Goal: Information Seeking & Learning: Learn about a topic

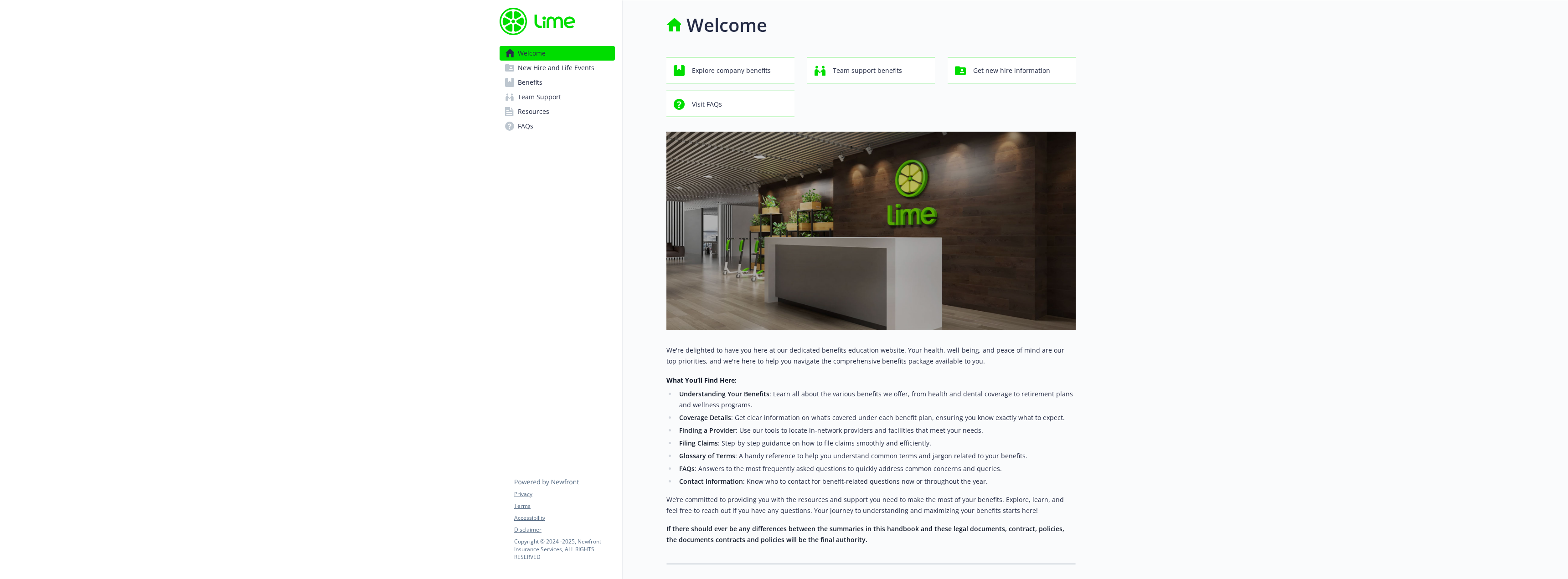
click at [562, 80] on link "Benefits" at bounding box center [557, 83] width 115 height 15
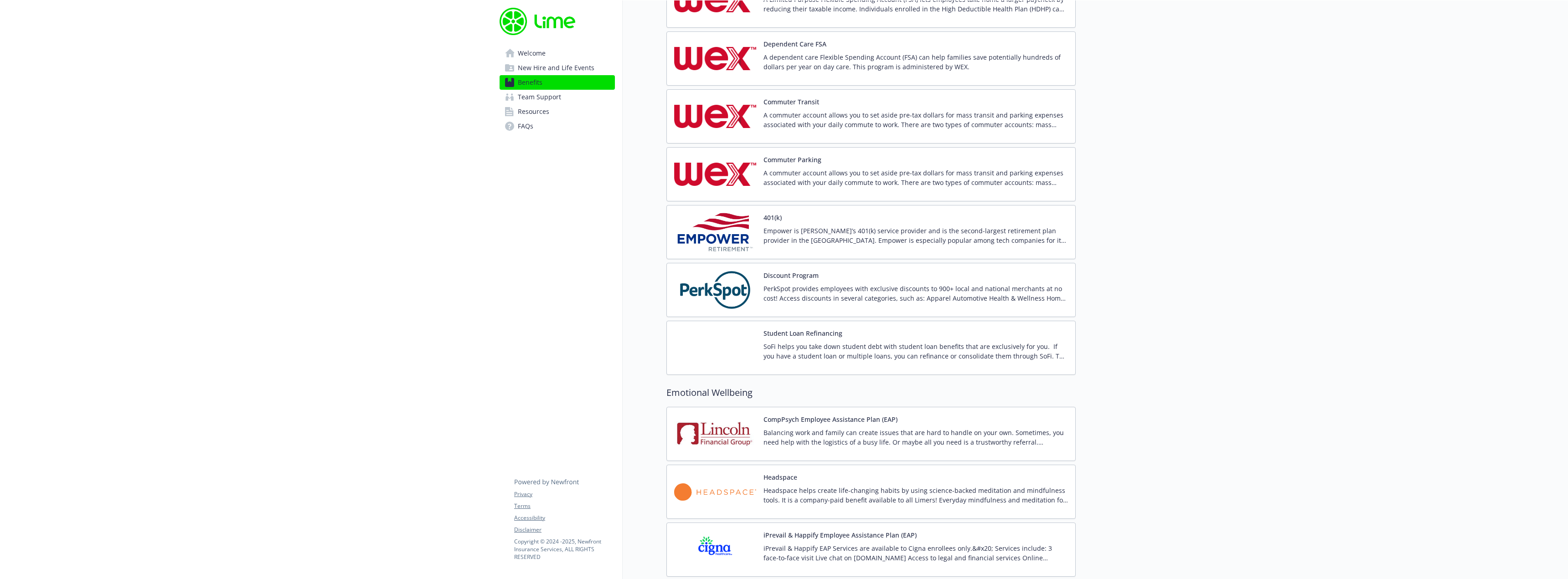
scroll to position [1548, 0]
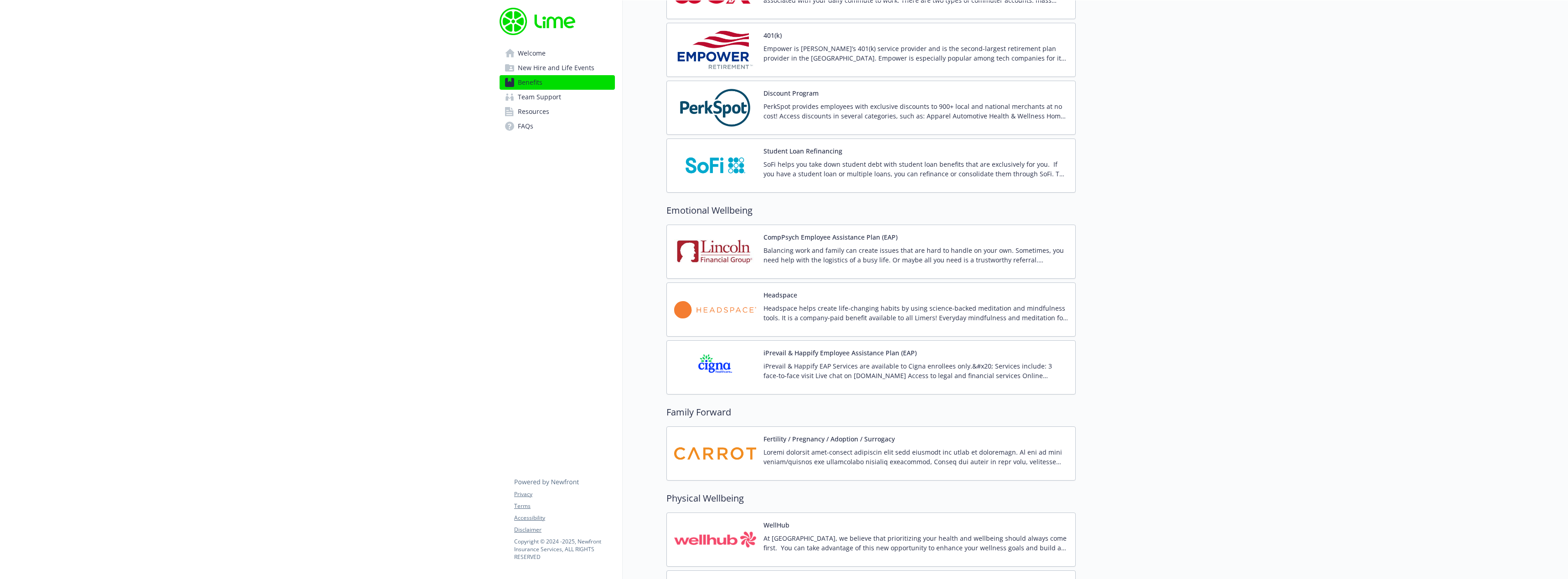
click at [538, 127] on link "FAQs" at bounding box center [557, 126] width 115 height 15
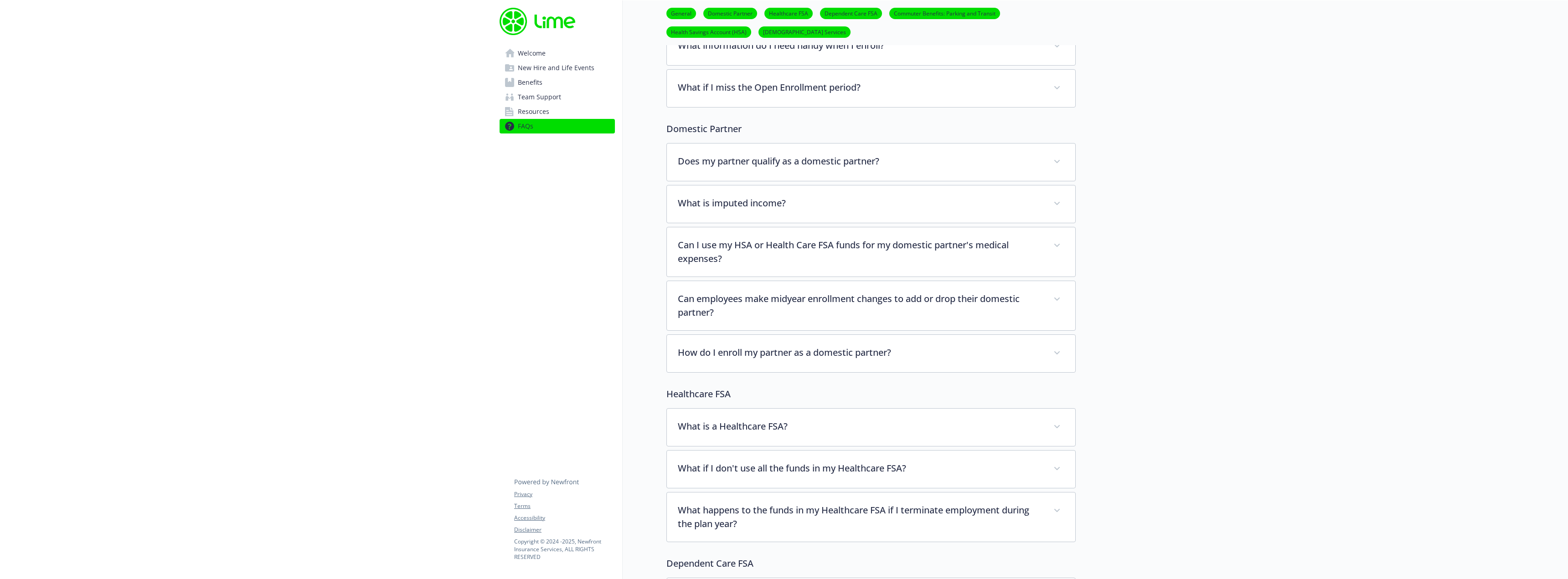
scroll to position [91, 0]
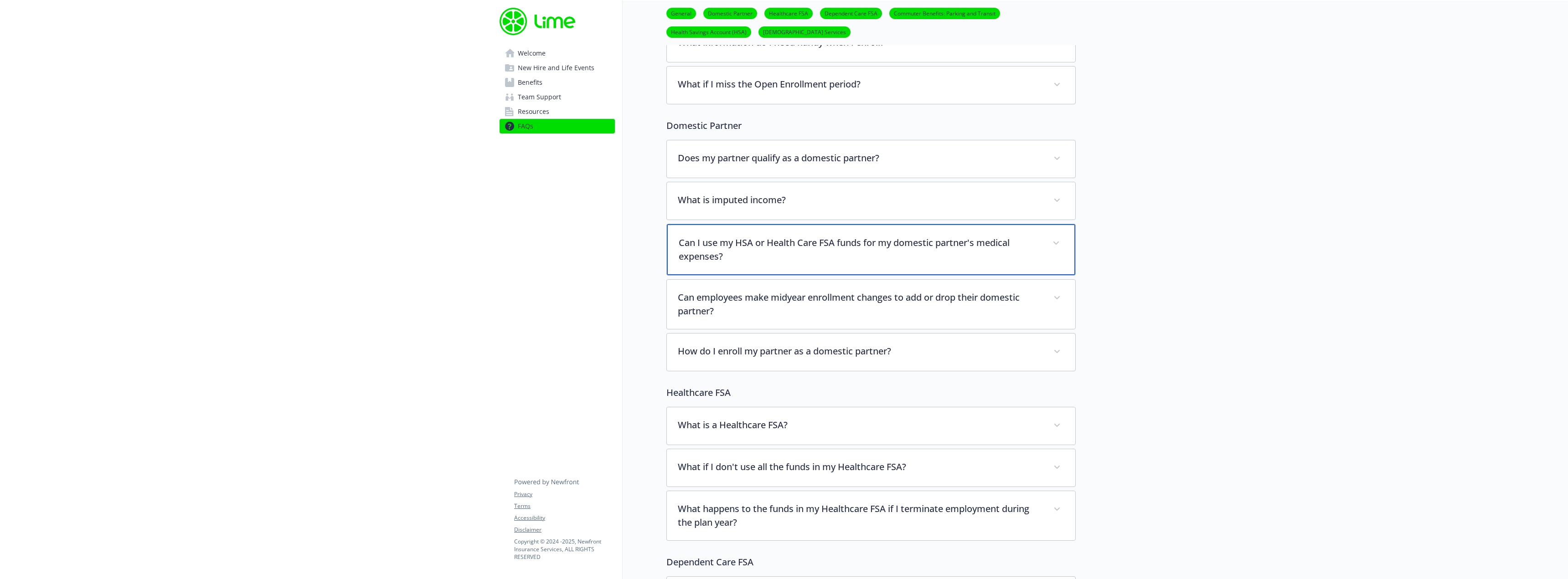
click at [874, 249] on p "Can I use my HSA or Health Care FSA funds for my domestic partner's medical exp…" at bounding box center [860, 249] width 363 height 27
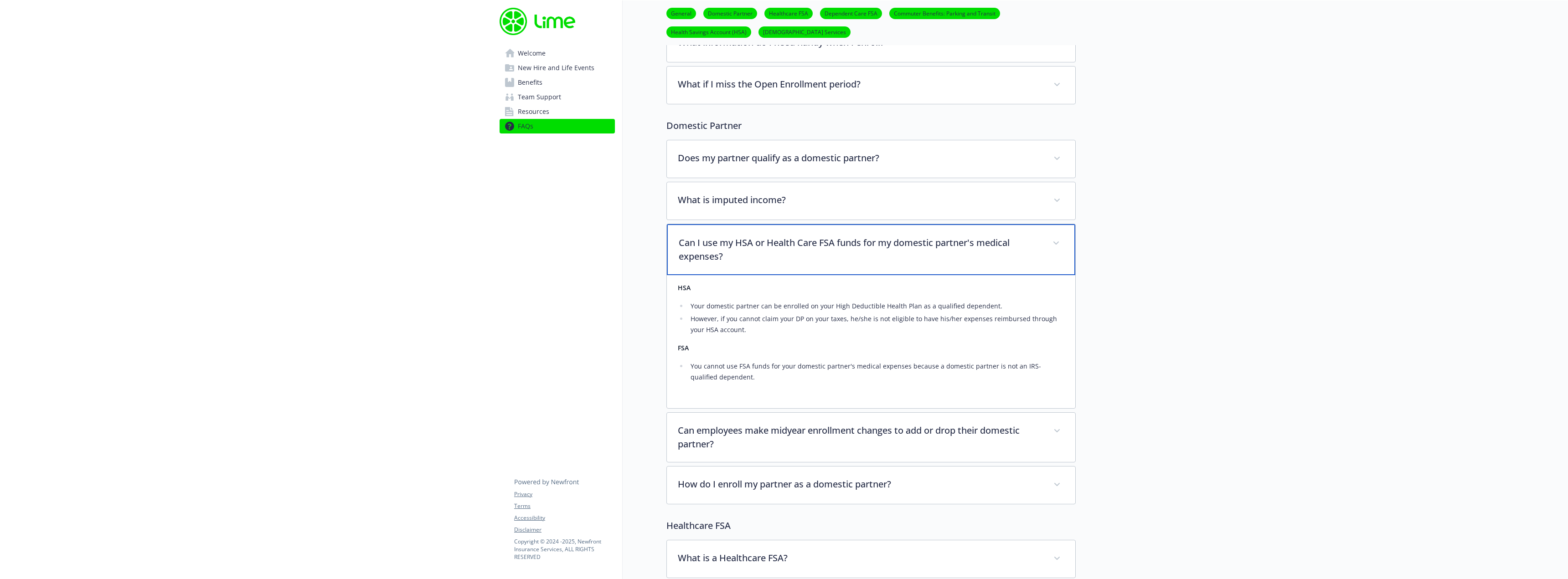
click at [874, 249] on p "Can I use my HSA or Health Care FSA funds for my domestic partner's medical exp…" at bounding box center [860, 249] width 363 height 27
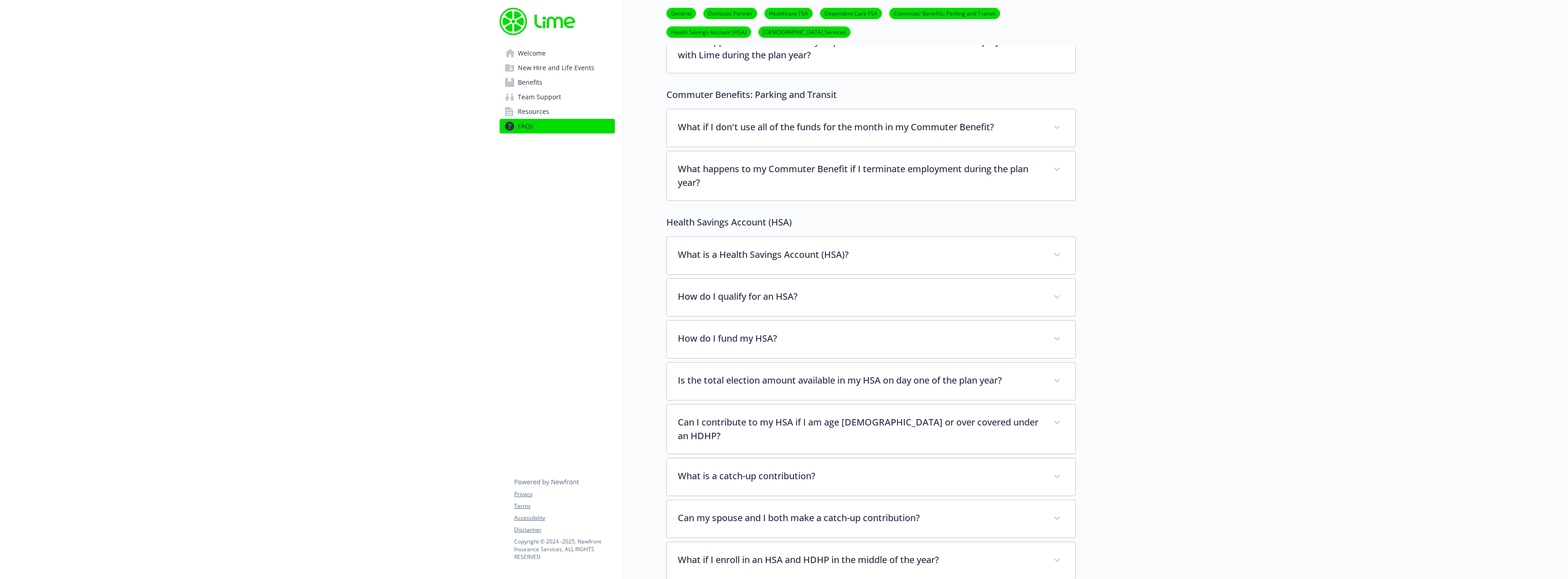
scroll to position [729, 0]
click at [819, 335] on p "How do I fund my HSA?" at bounding box center [860, 336] width 363 height 13
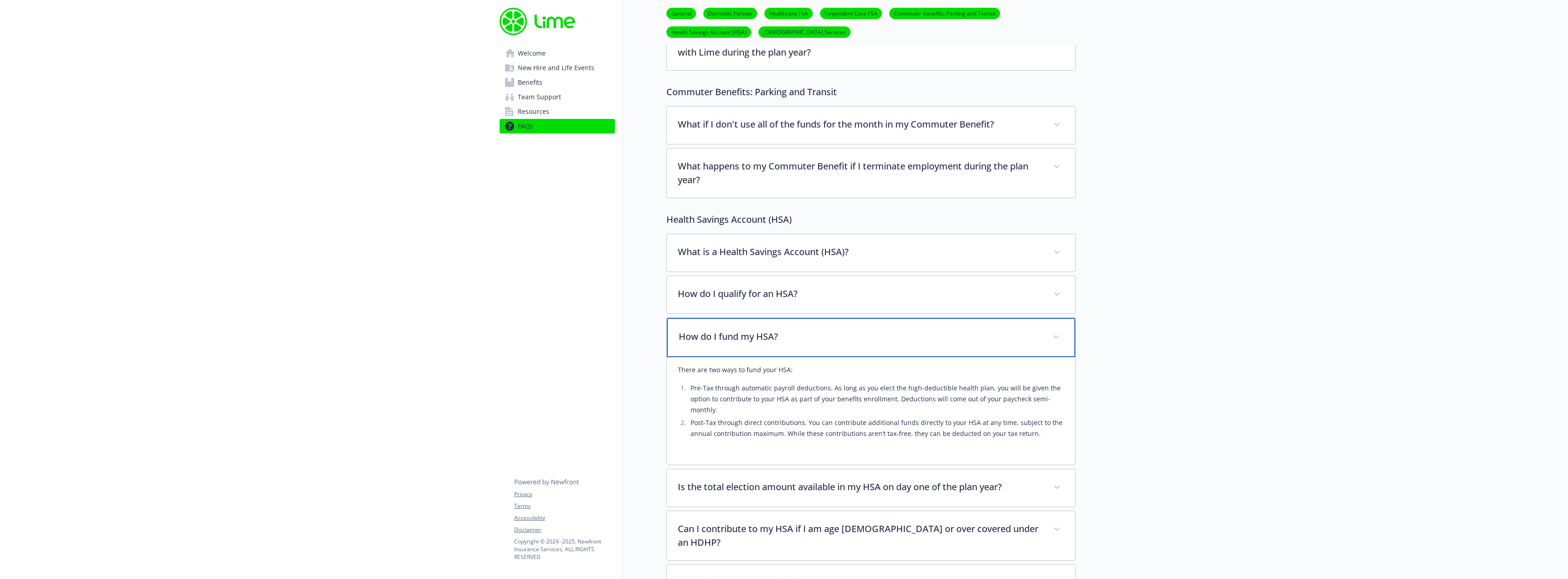
click at [816, 330] on p "How do I fund my HSA?" at bounding box center [860, 336] width 363 height 13
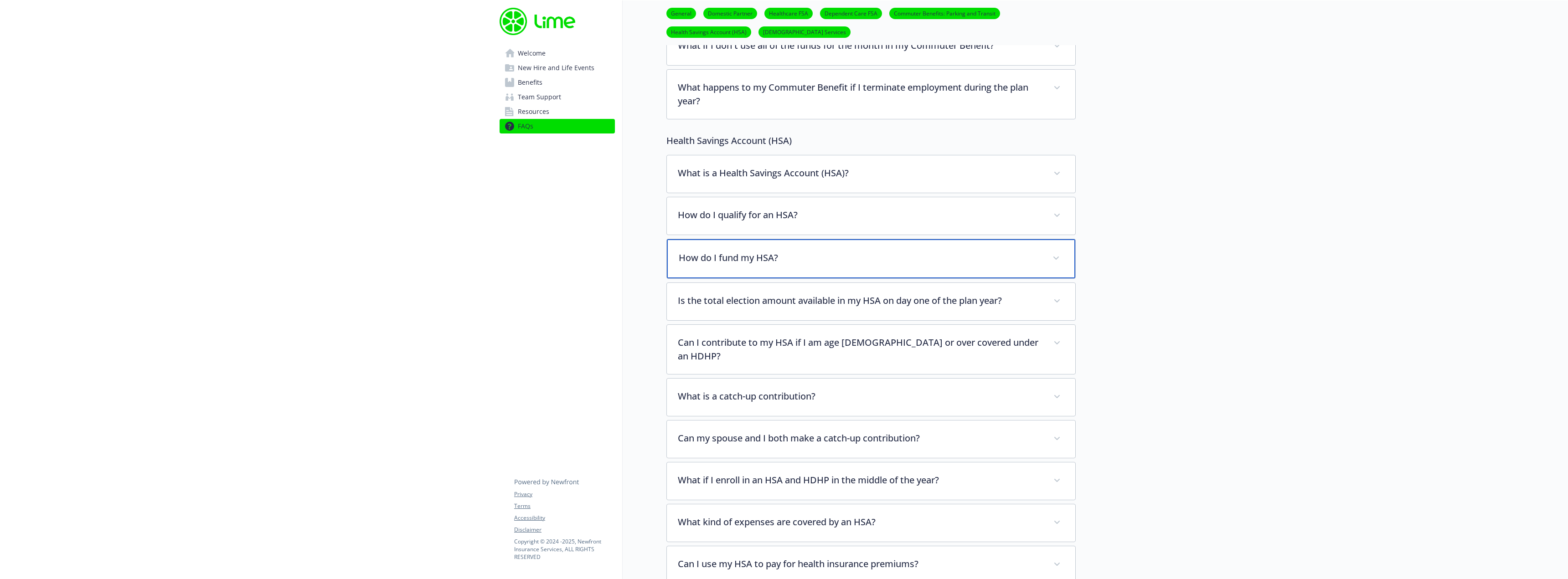
scroll to position [820, 0]
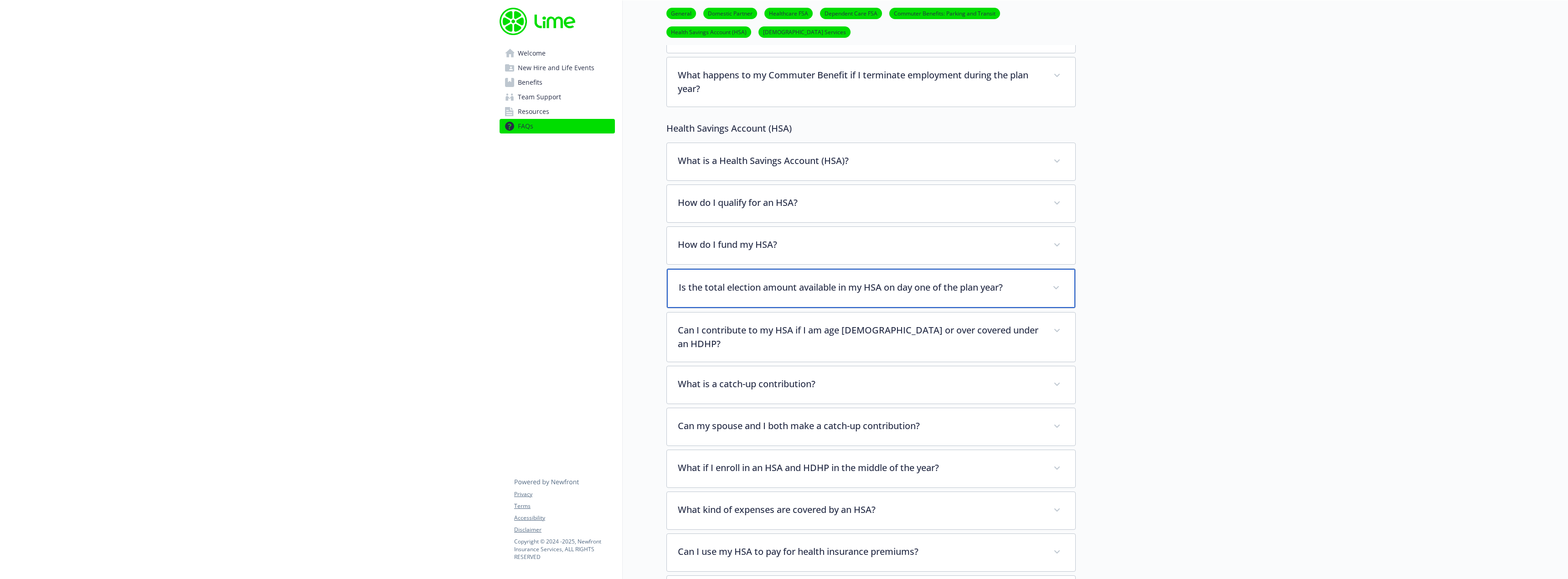
click at [800, 293] on p "Is the total election amount available in my HSA on day one of the plan year?" at bounding box center [860, 287] width 363 height 13
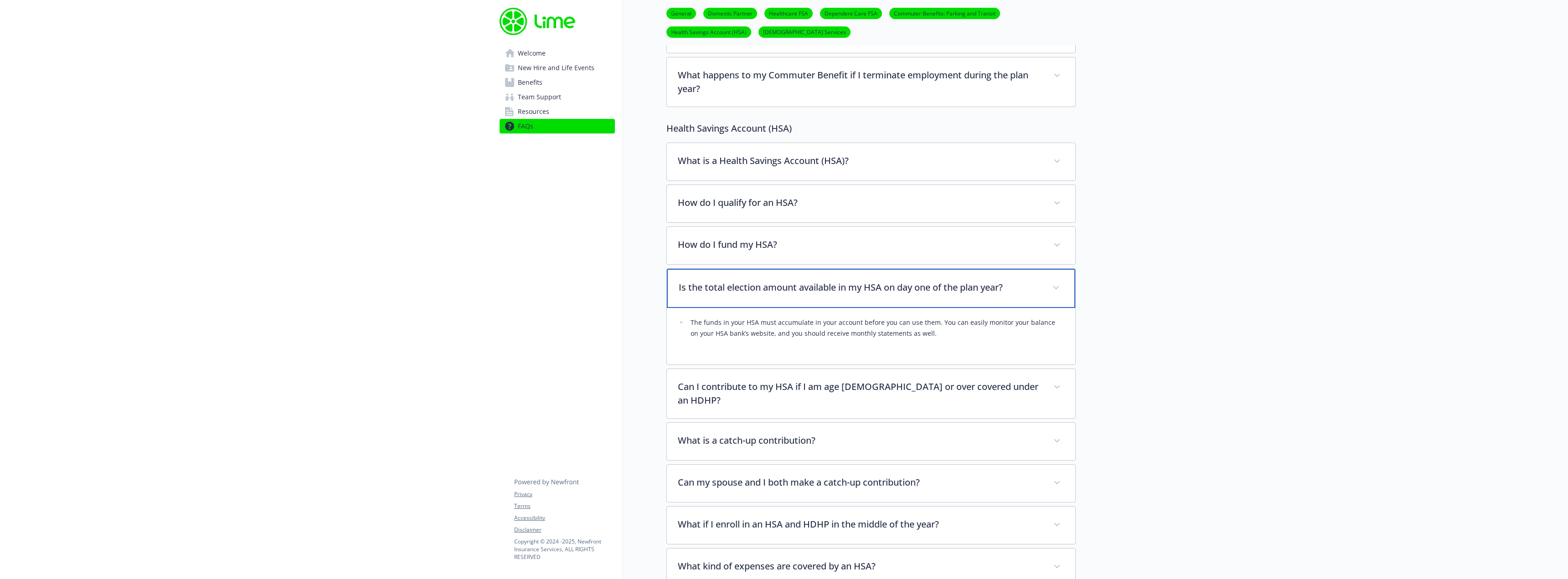
click at [800, 293] on p "Is the total election amount available in my HSA on day one of the plan year?" at bounding box center [860, 287] width 363 height 13
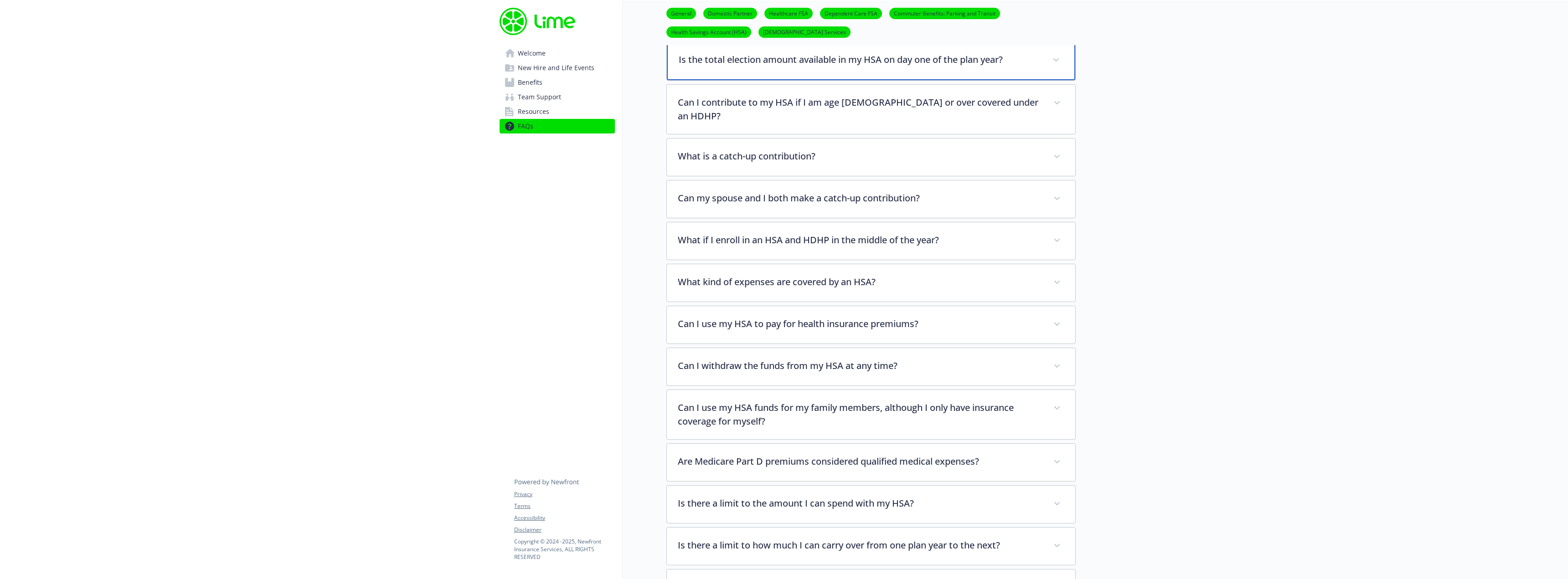
scroll to position [1093, 0]
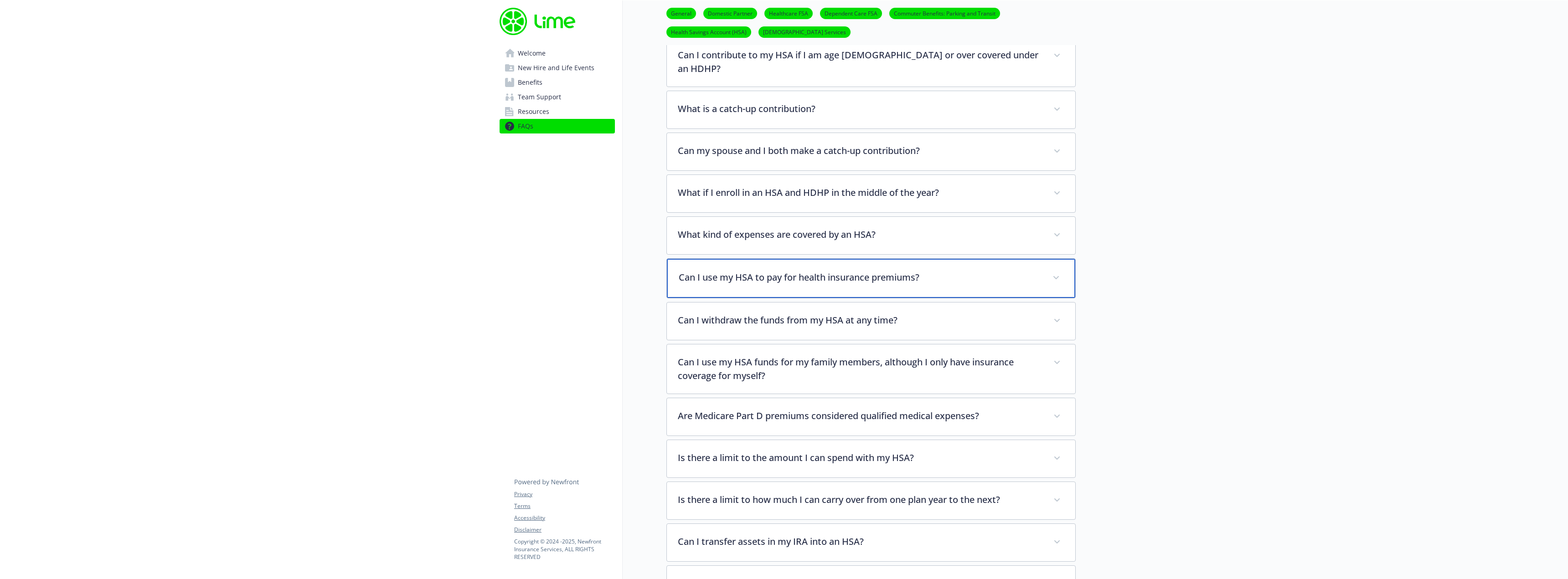
click at [828, 280] on div "Can I use my HSA to pay for health insurance premiums?" at bounding box center [871, 278] width 408 height 39
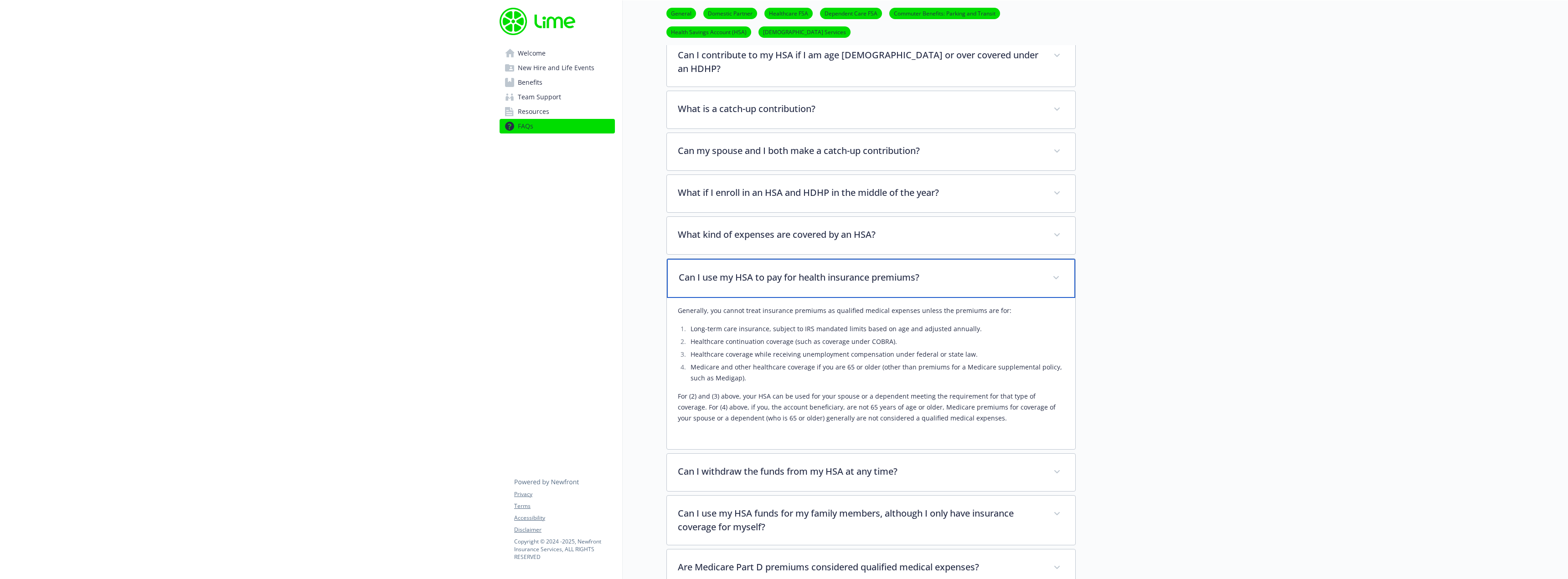
click at [822, 277] on div "Can I use my HSA to pay for health insurance premiums?" at bounding box center [871, 278] width 408 height 39
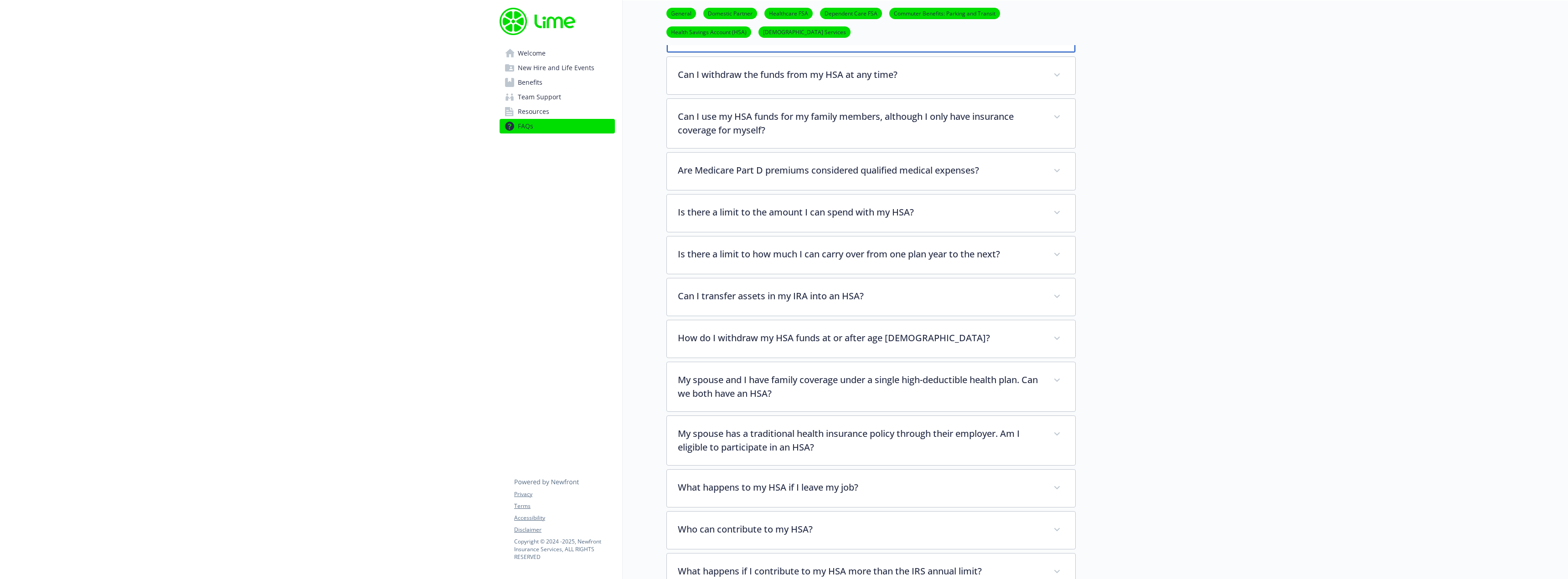
scroll to position [1278, 0]
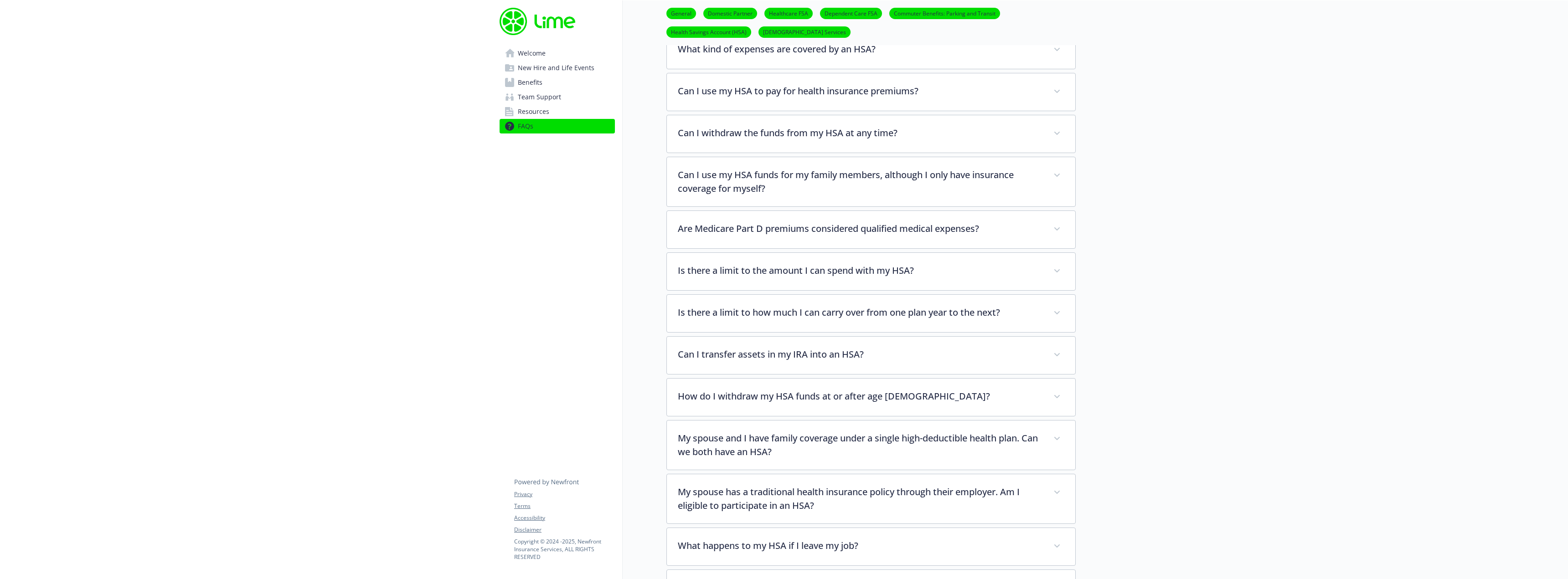
click at [542, 111] on span "Resources" at bounding box center [534, 111] width 32 height 15
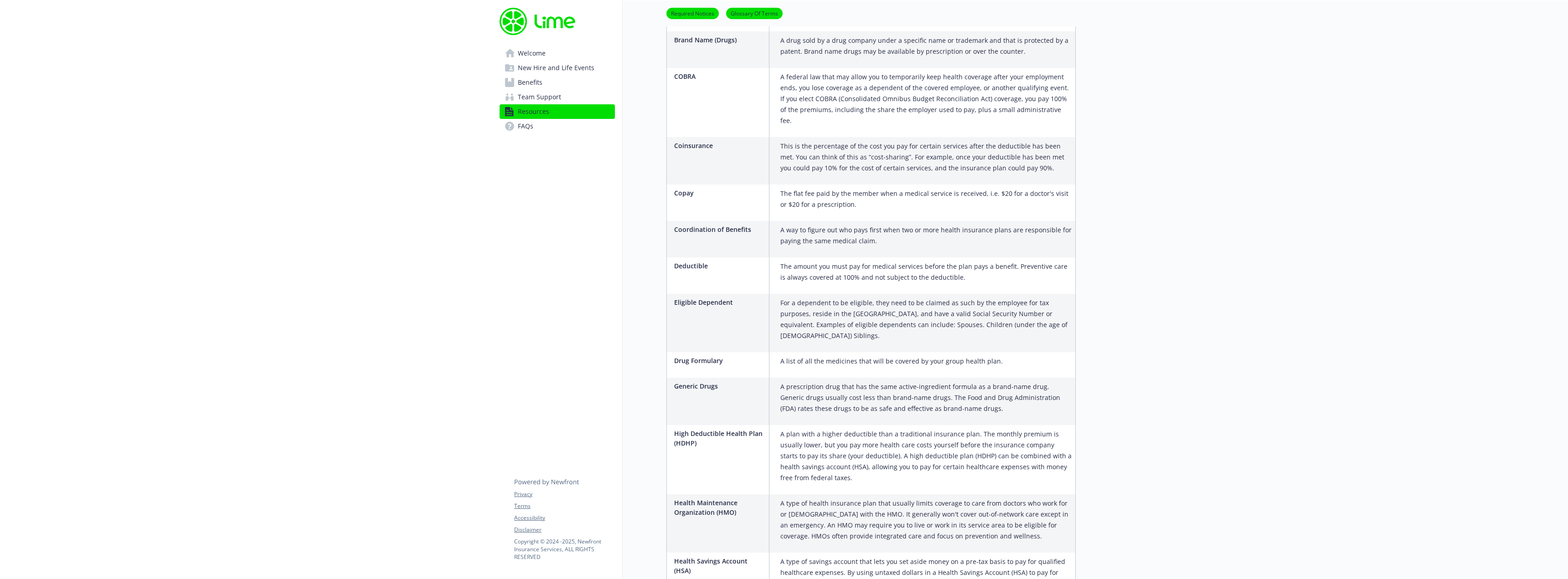
scroll to position [777, 0]
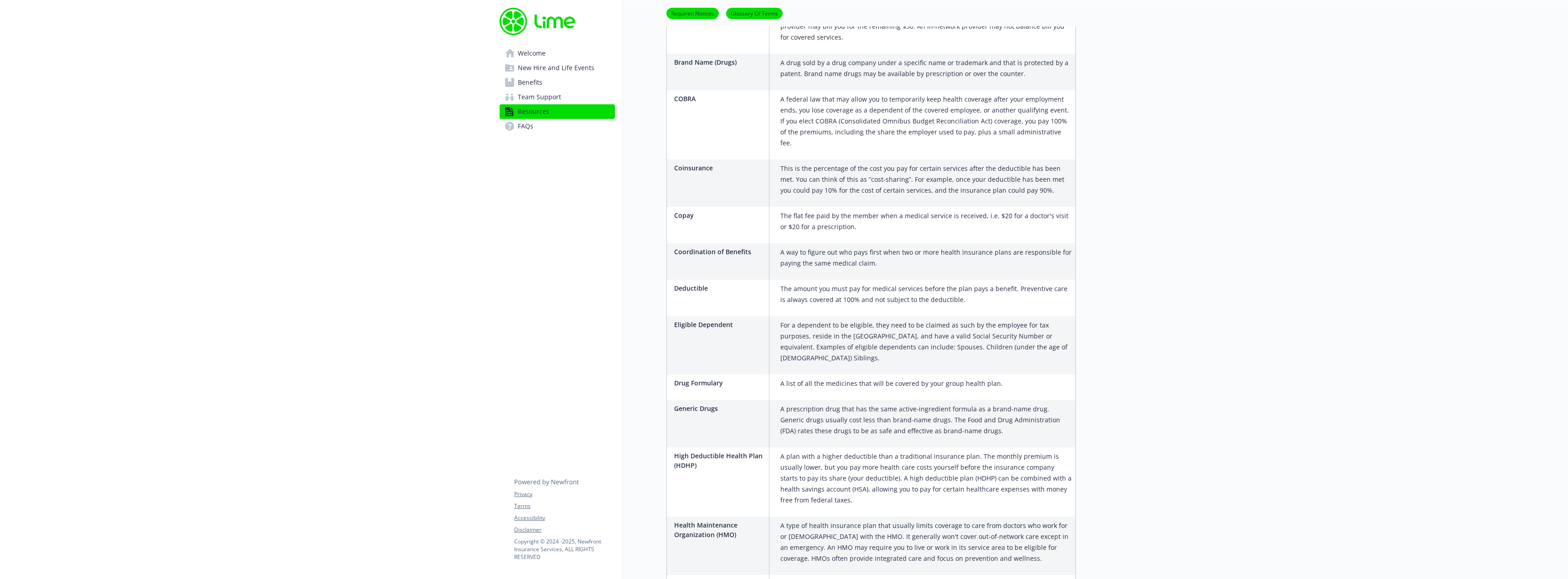
click at [562, 55] on link "Welcome" at bounding box center [557, 54] width 115 height 15
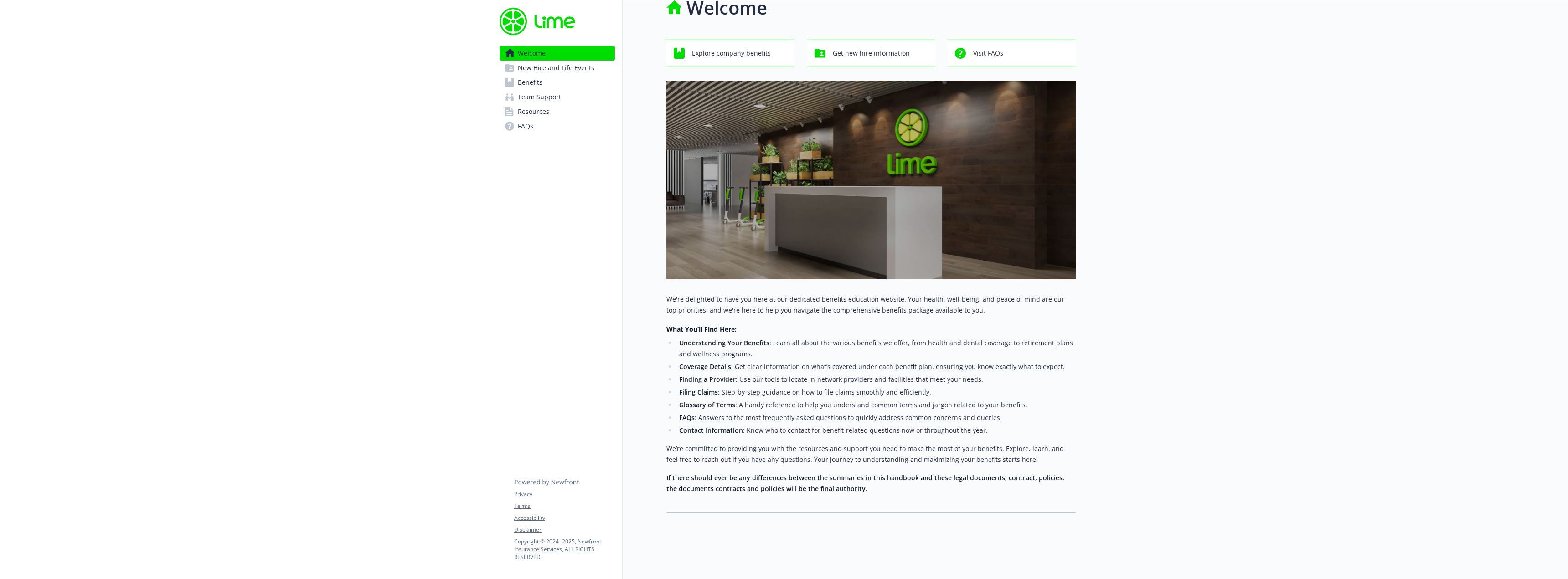
scroll to position [58, 0]
click at [690, 13] on div "Explore company benefits" at bounding box center [732, 19] width 116 height 17
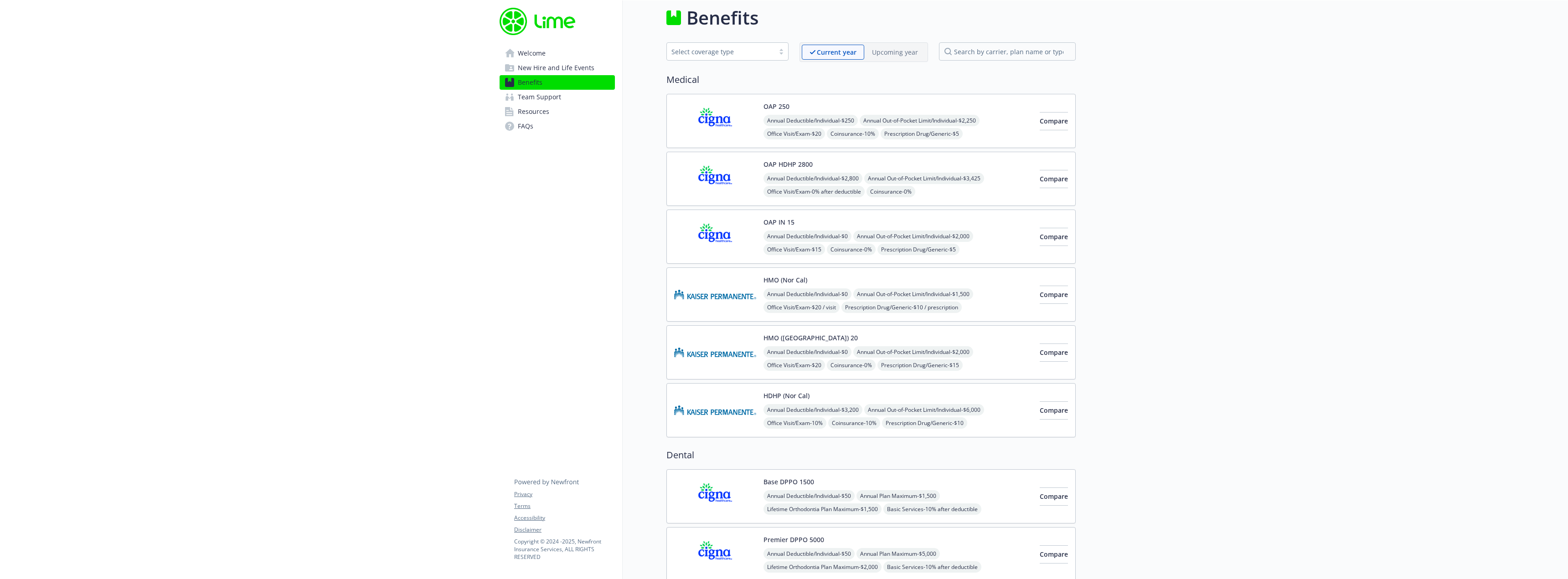
scroll to position [58, 0]
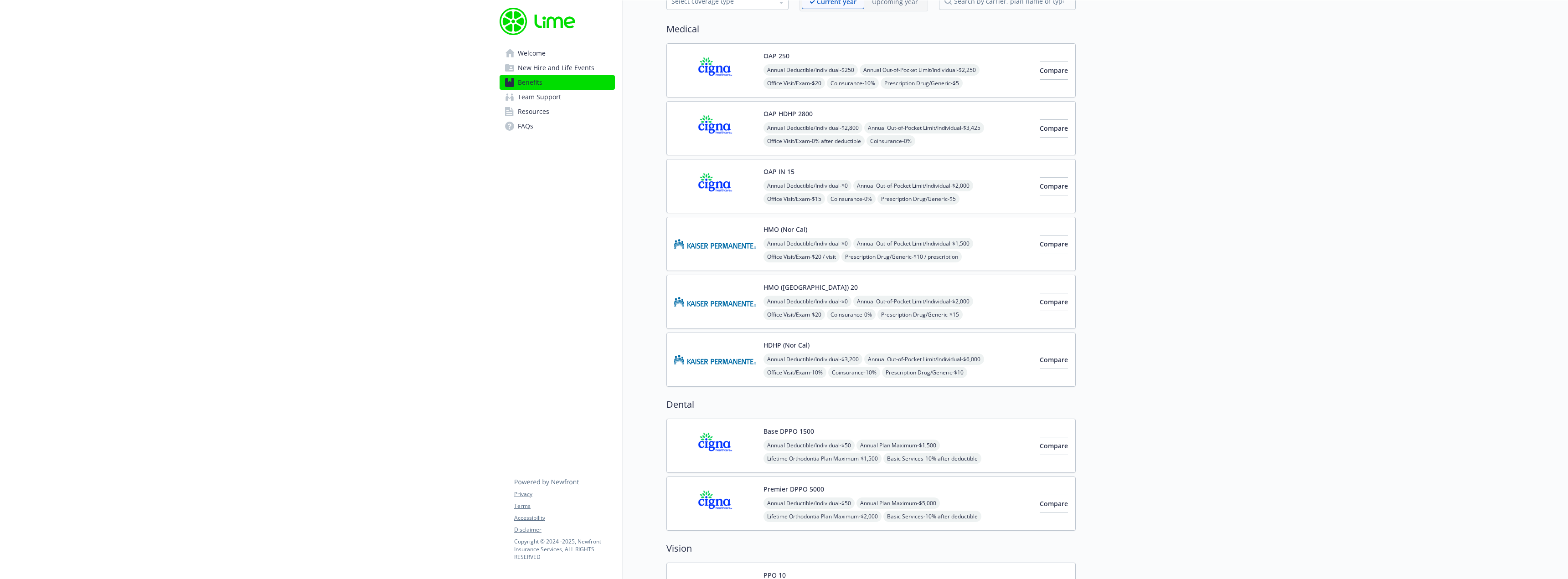
click at [710, 119] on img at bounding box center [715, 128] width 82 height 39
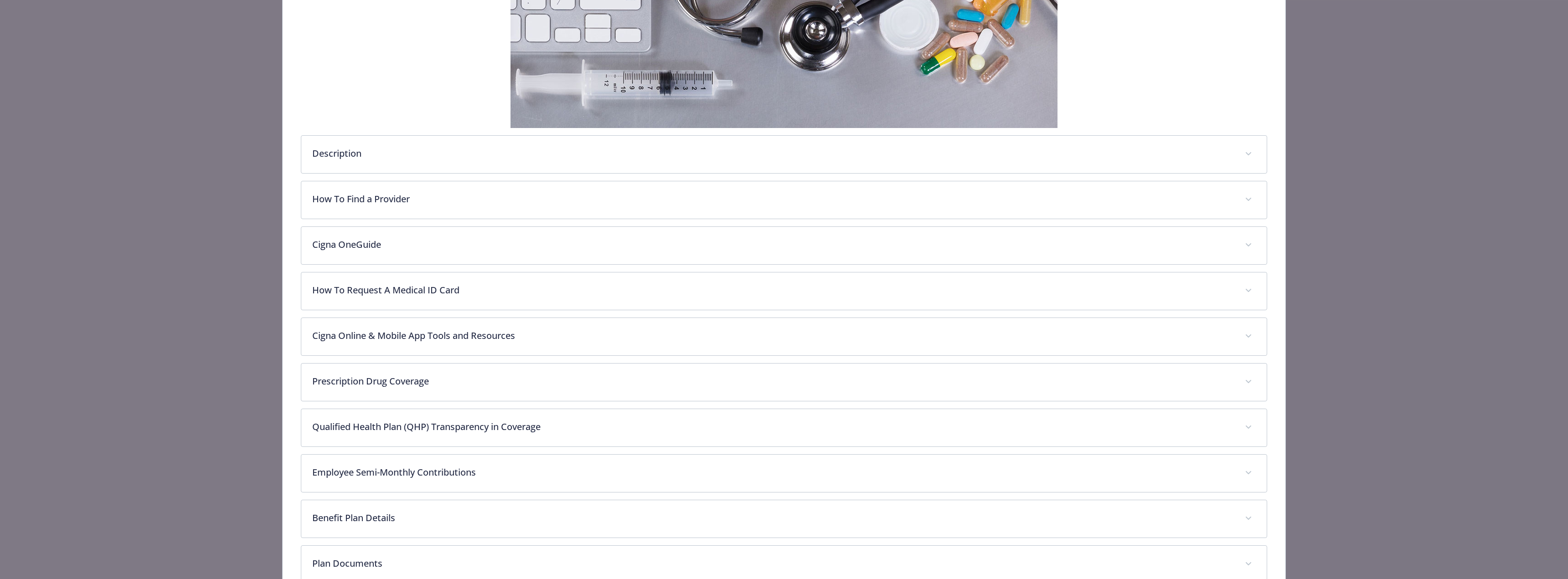
scroll to position [209, 0]
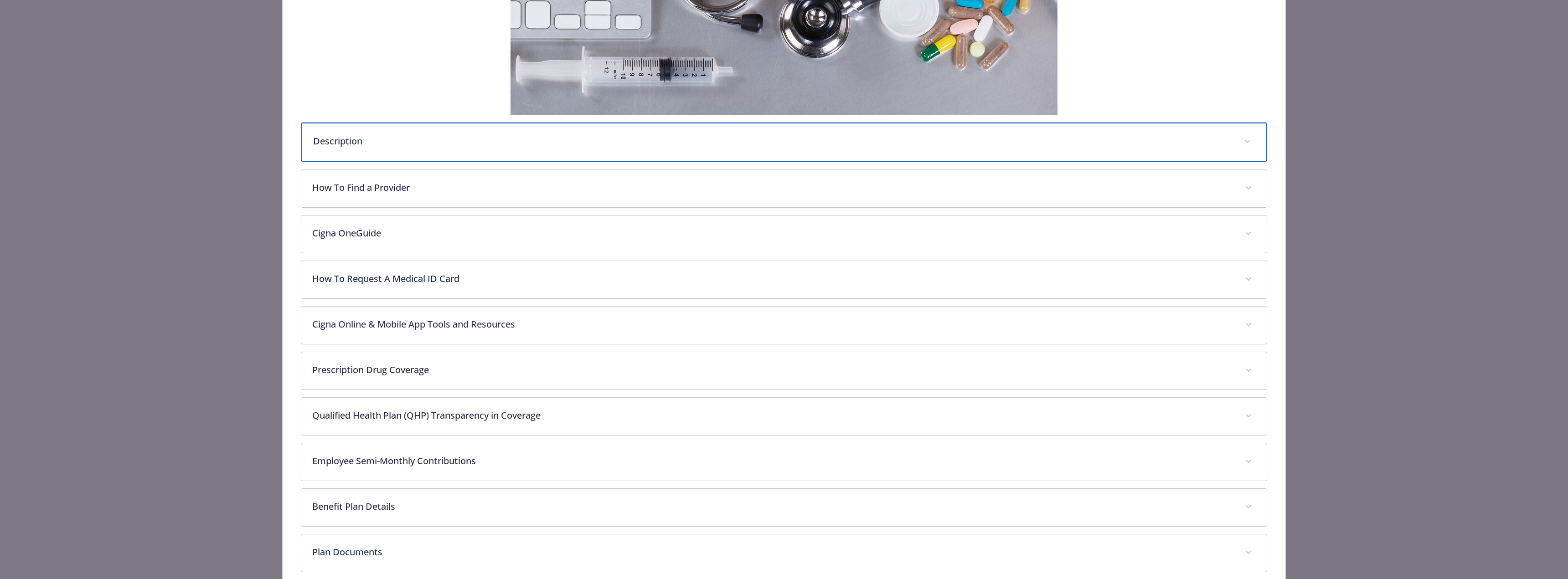
click at [425, 140] on p "Description" at bounding box center [772, 141] width 920 height 13
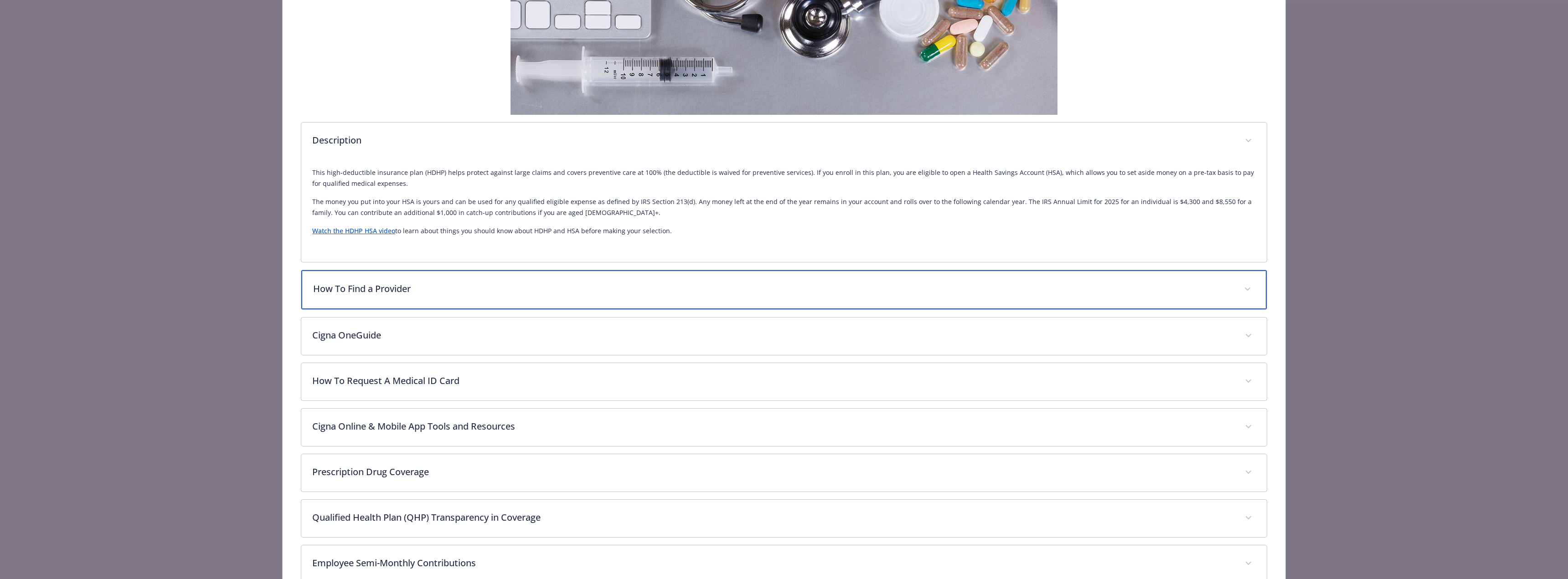
click at [408, 300] on div "How To Find a Provider" at bounding box center [784, 290] width 965 height 39
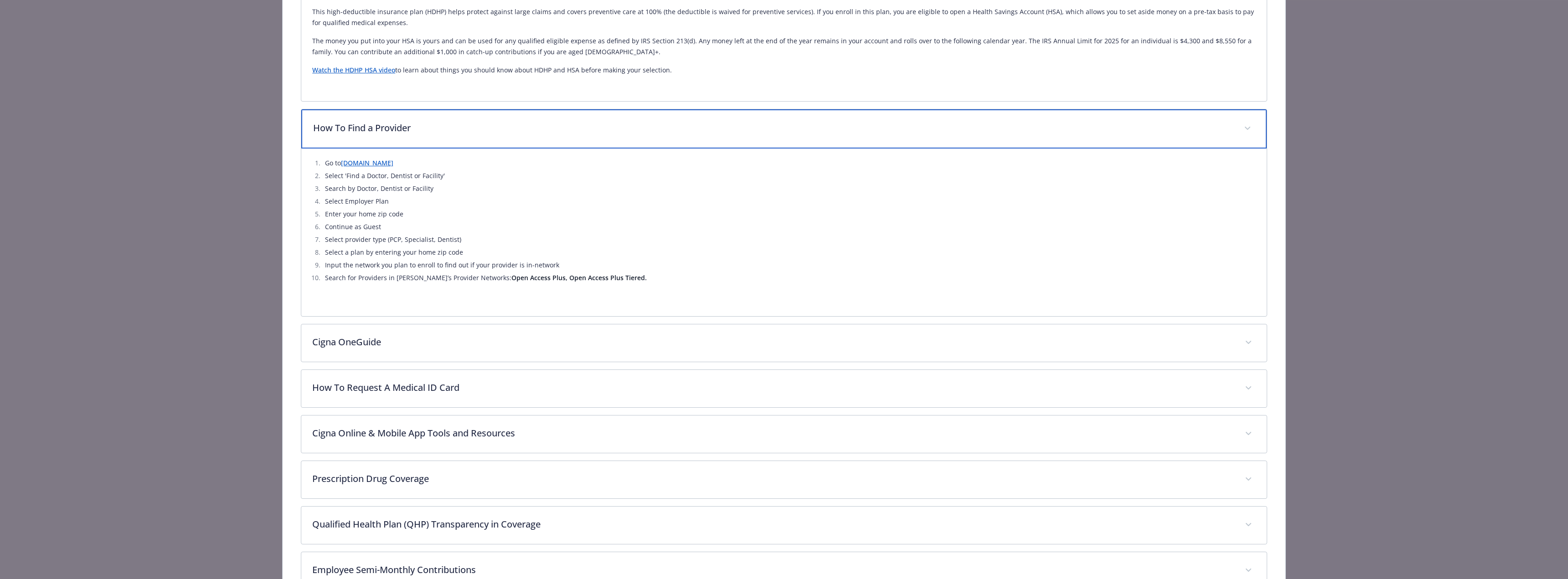
scroll to position [392, 0]
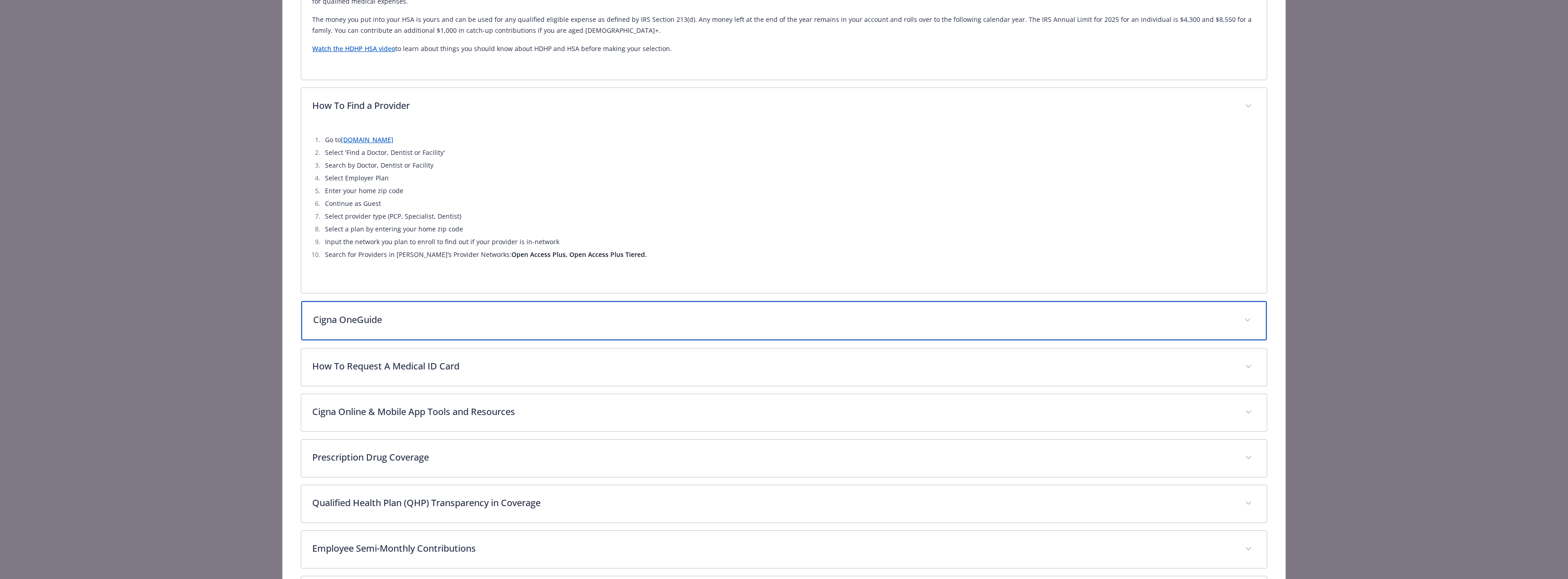
click at [384, 317] on p "Cigna OneGuide" at bounding box center [772, 319] width 920 height 13
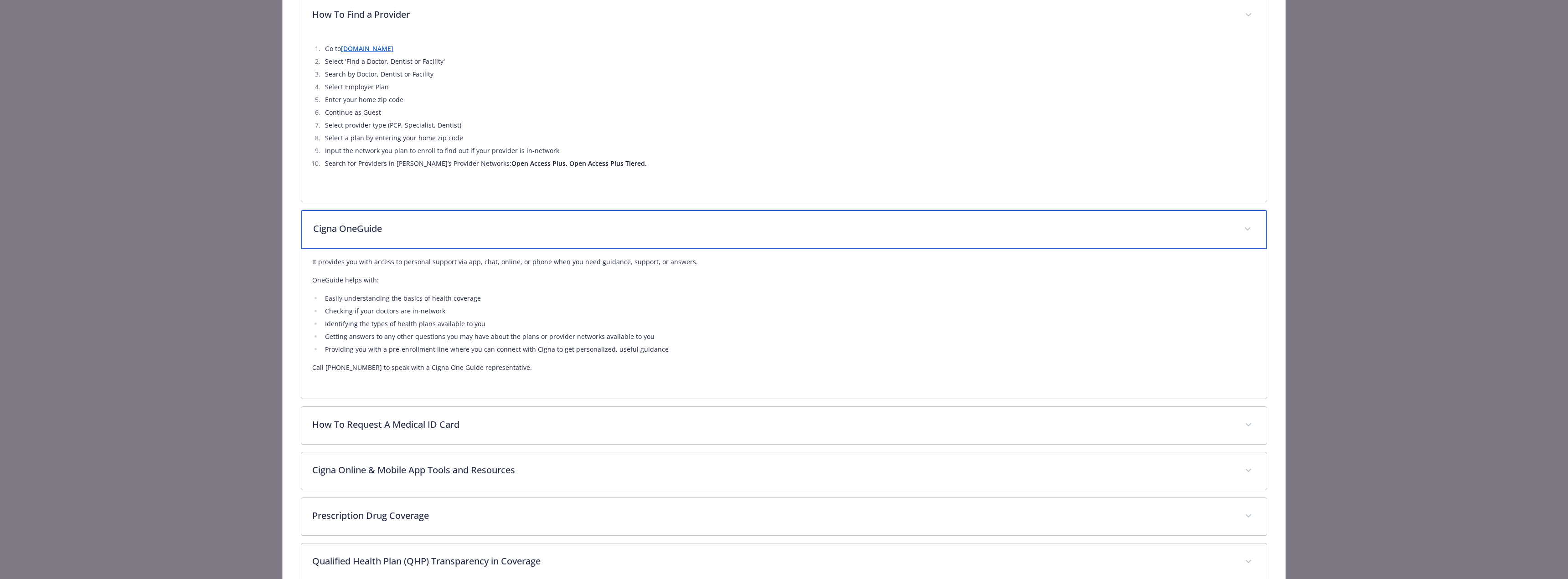
scroll to position [574, 0]
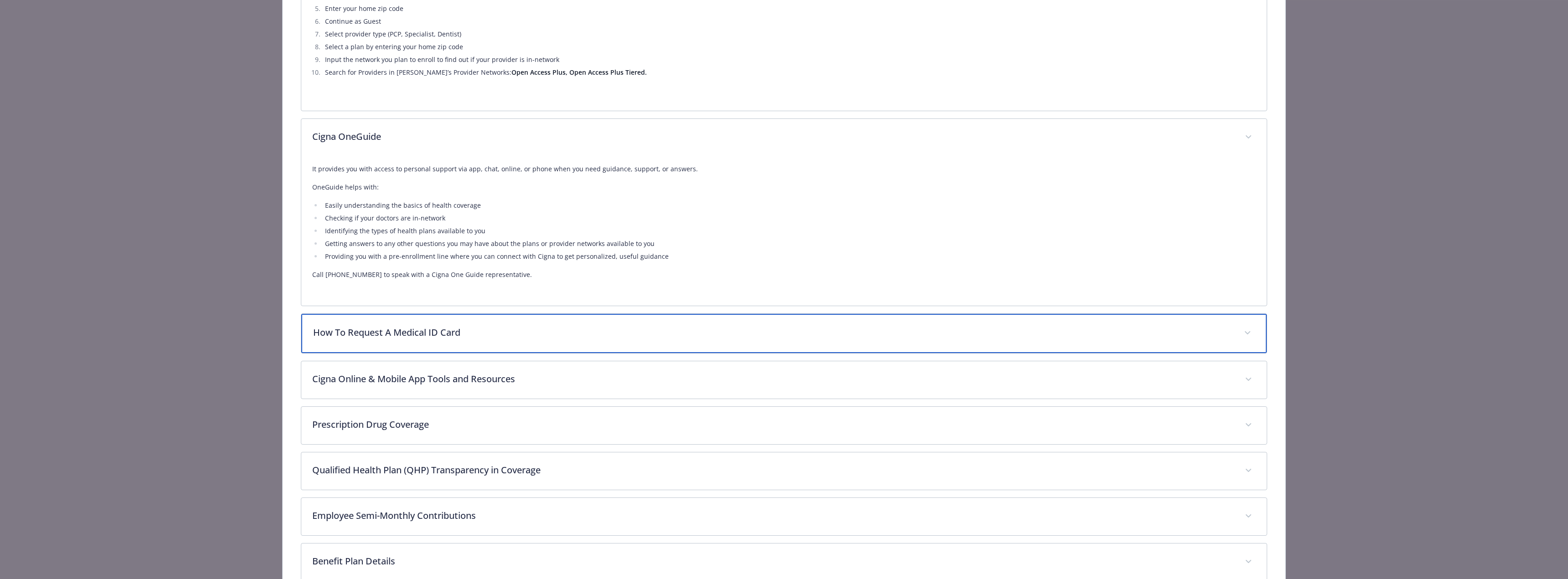
click at [385, 336] on p "How To Request A Medical ID Card" at bounding box center [772, 332] width 920 height 13
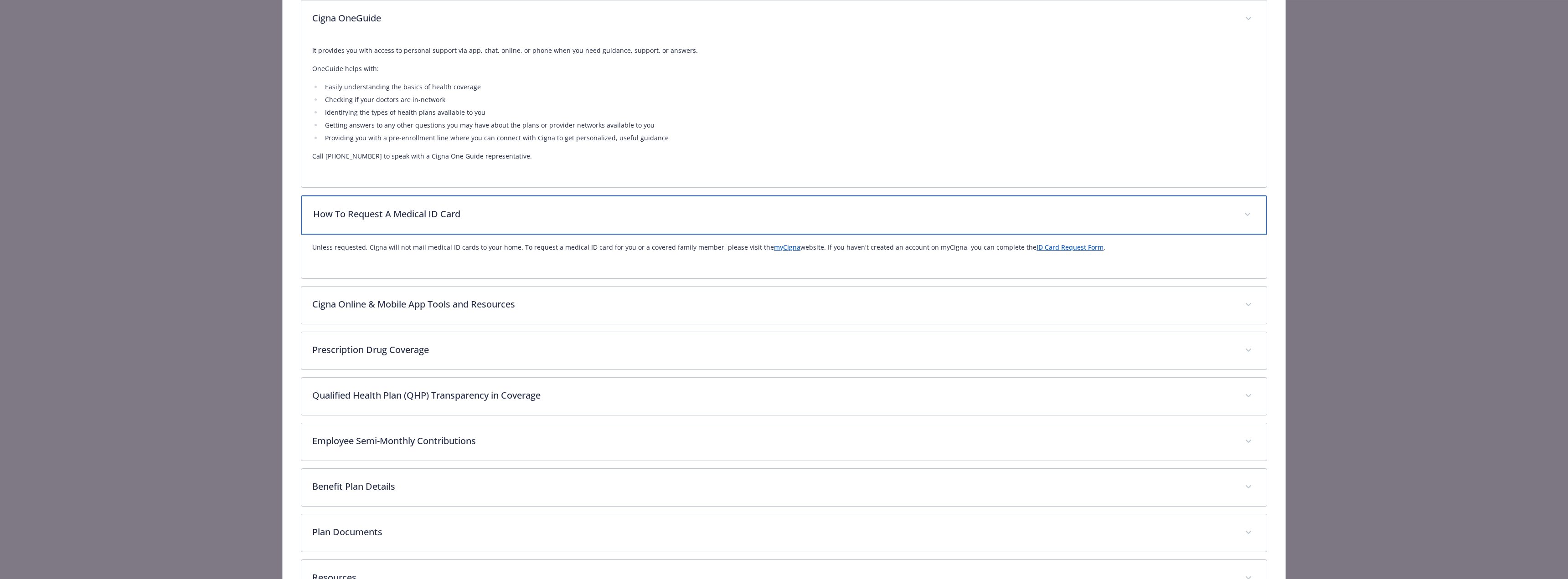
scroll to position [710, 0]
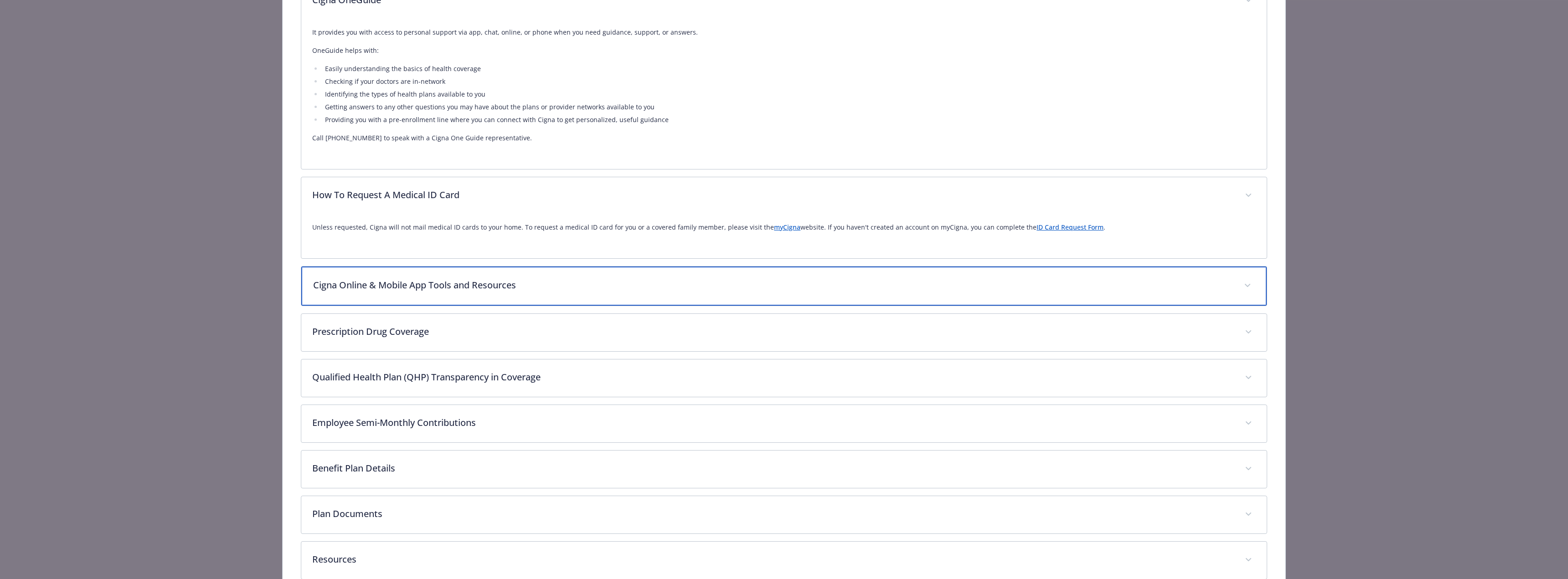
click at [408, 285] on p "Cigna Online & Mobile App Tools and Resources" at bounding box center [772, 285] width 920 height 13
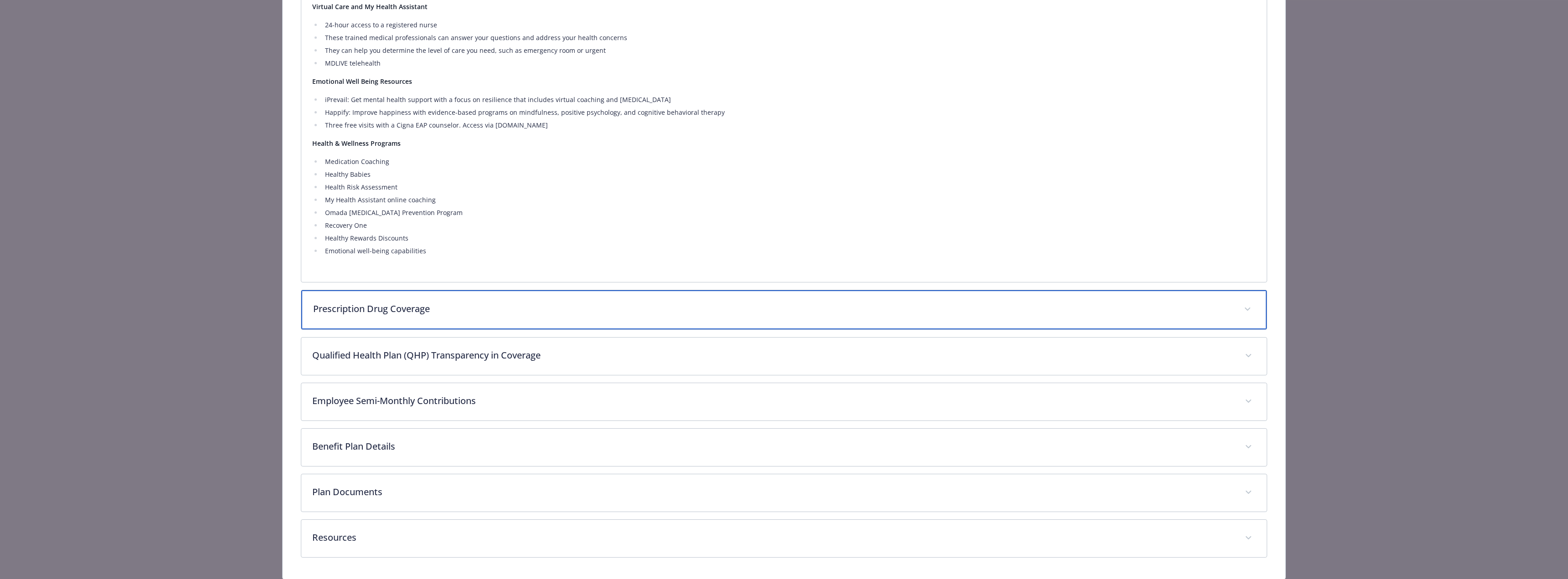
click at [410, 316] on p "Prescription Drug Coverage" at bounding box center [772, 308] width 920 height 13
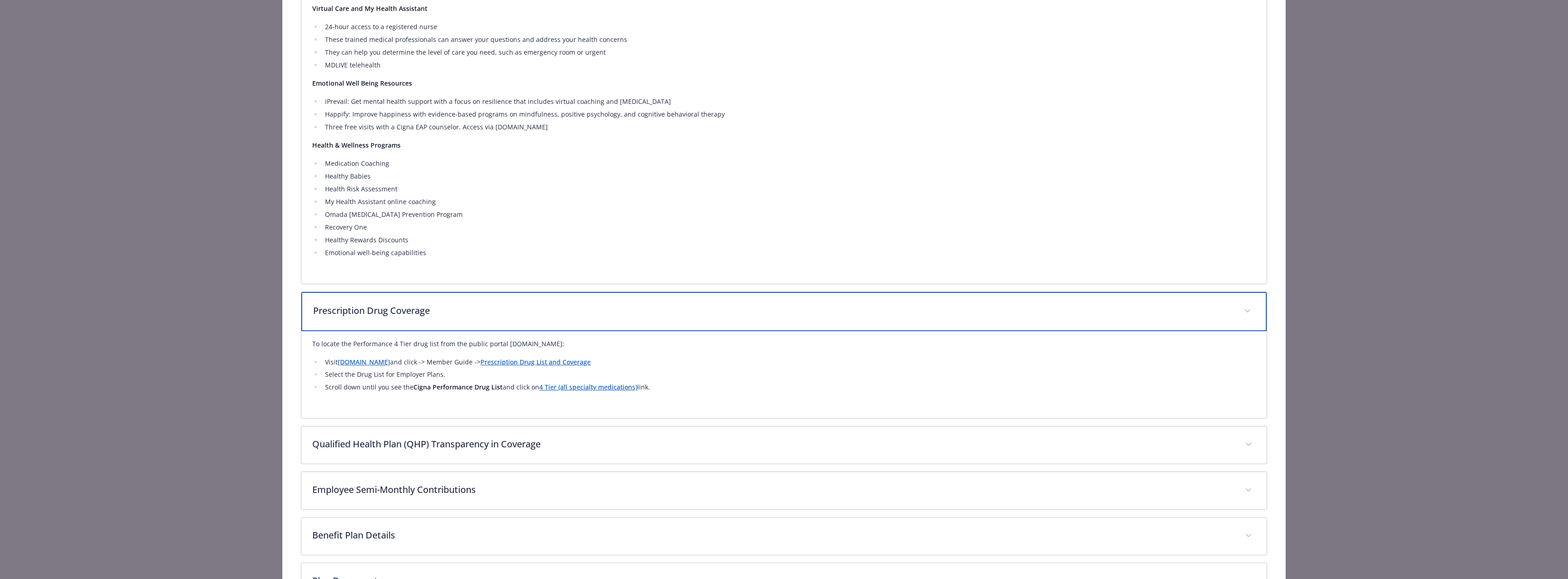
scroll to position [1210, 0]
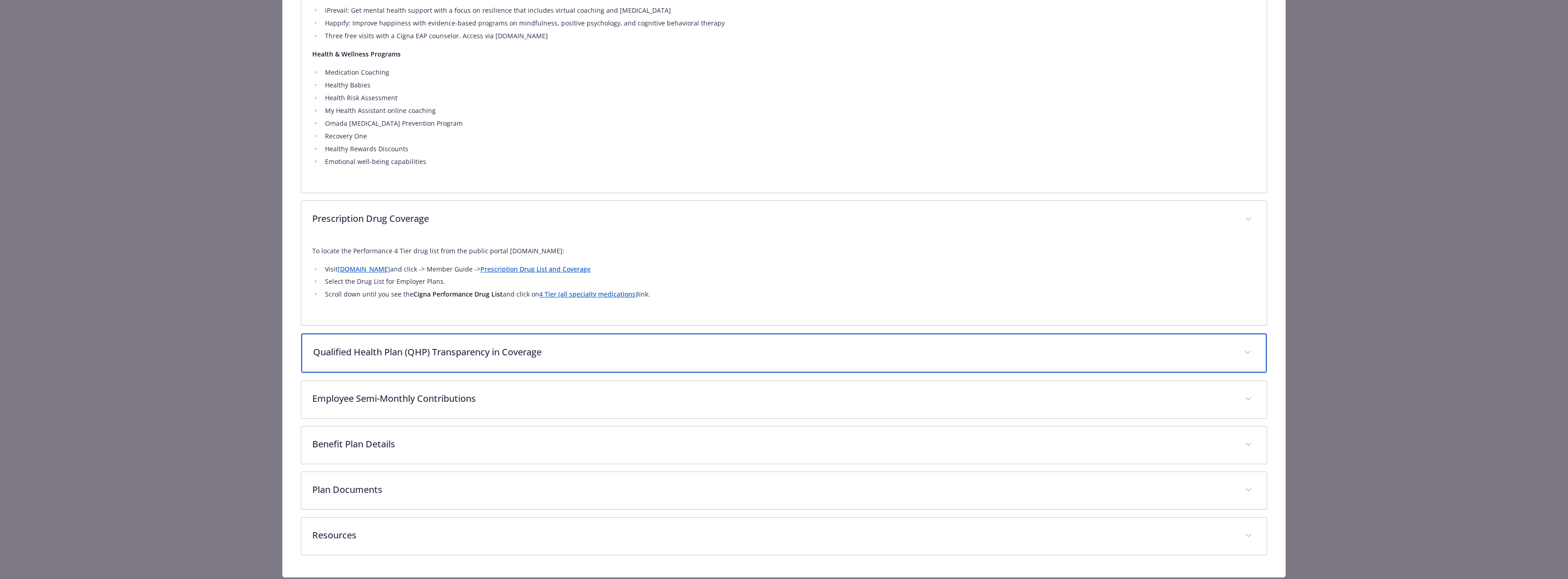
click at [373, 351] on p "Qualified Health Plan (QHP) Transparency in Coverage" at bounding box center [772, 352] width 920 height 13
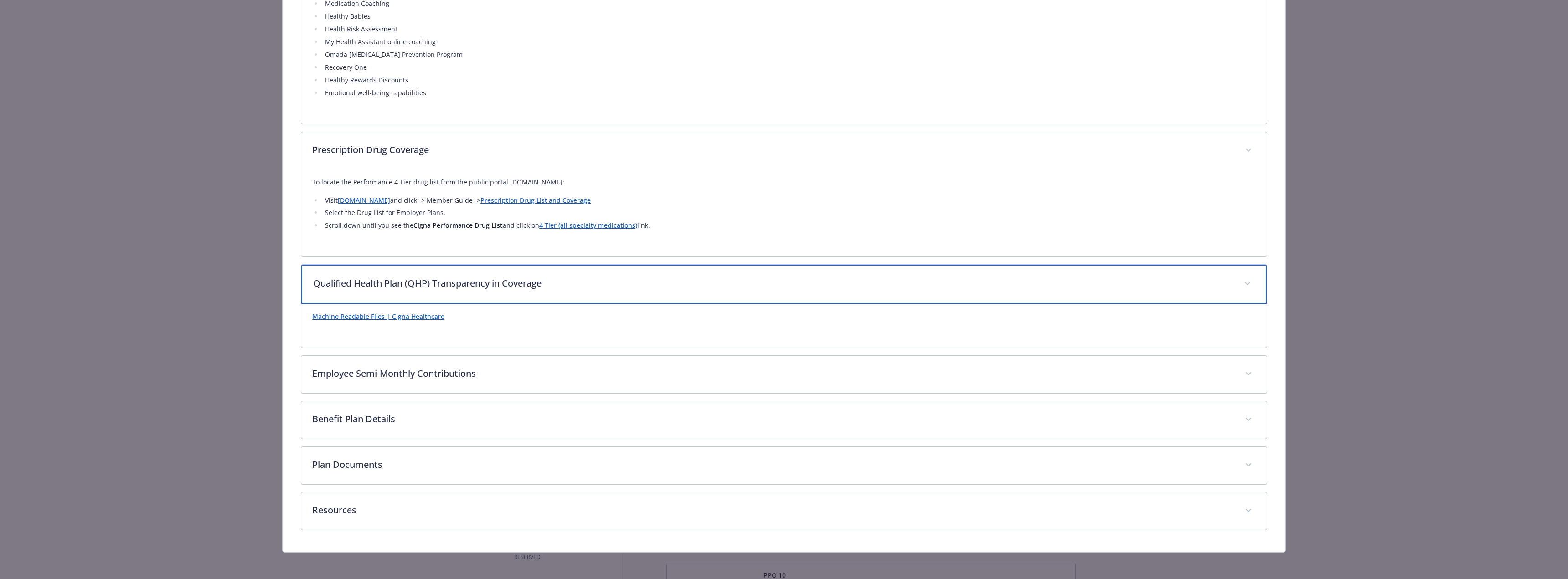
scroll to position [1281, 0]
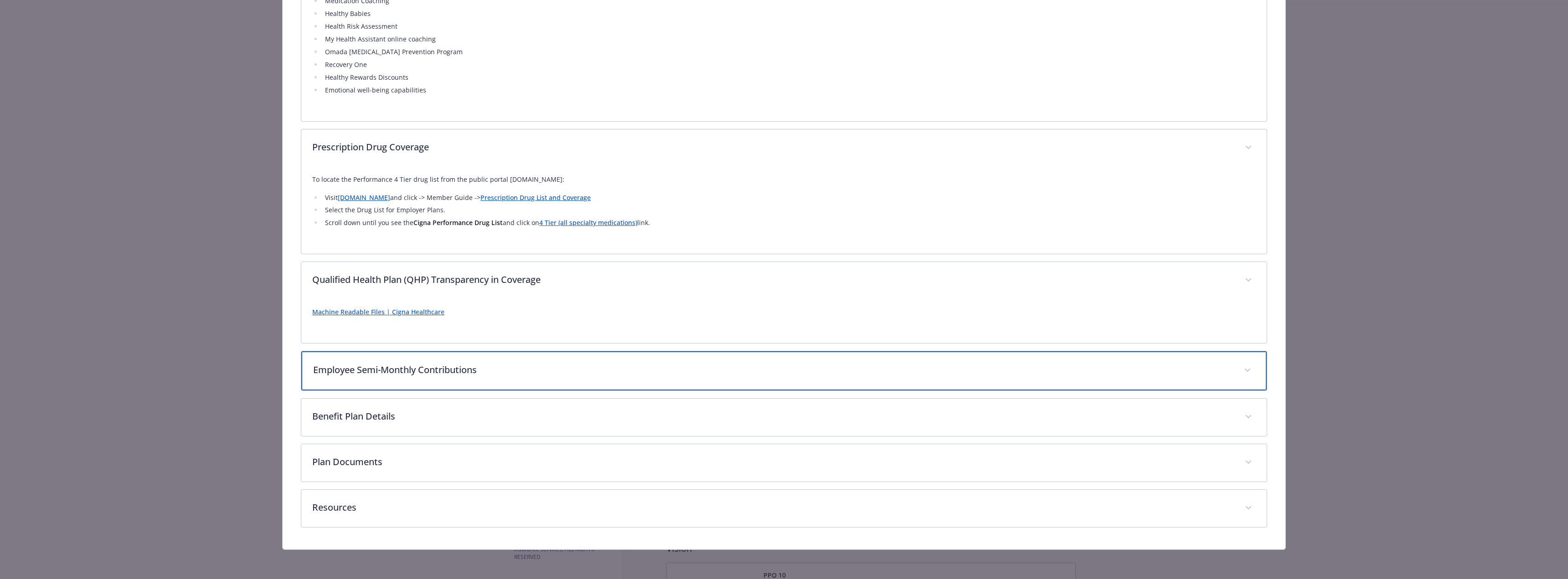
click at [327, 364] on div "Employee Semi-Monthly Contributions" at bounding box center [784, 370] width 965 height 39
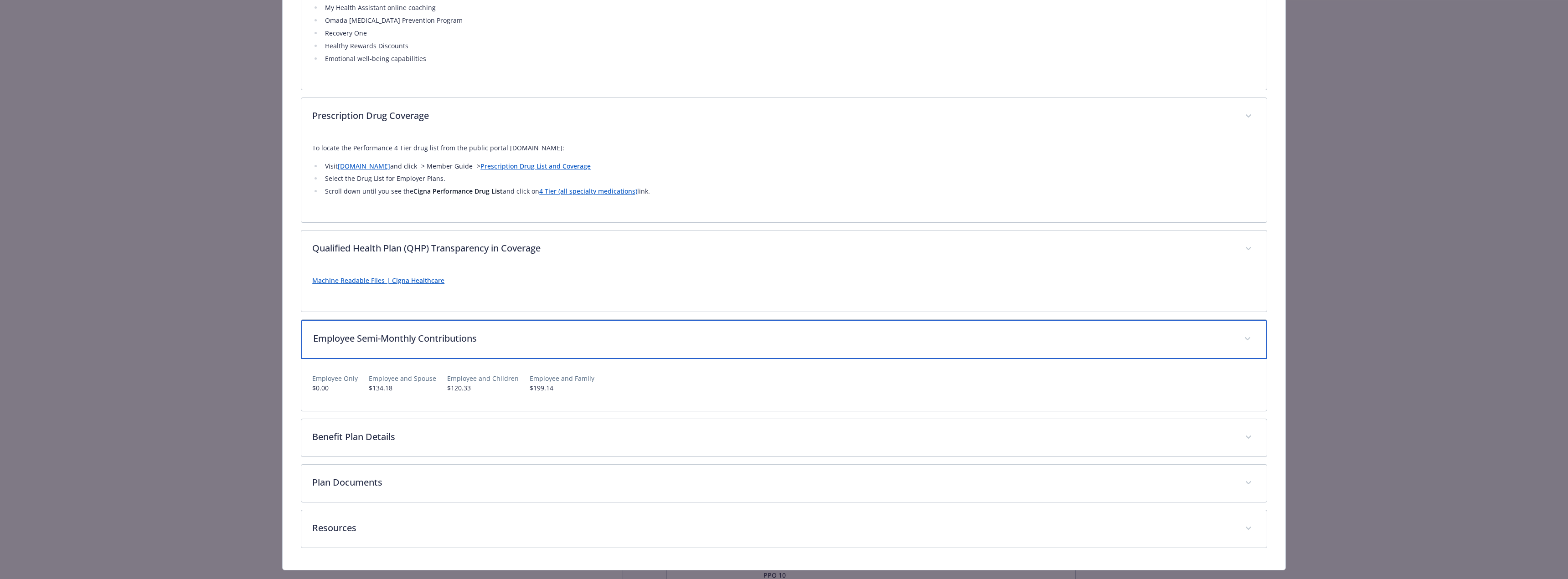
scroll to position [1333, 0]
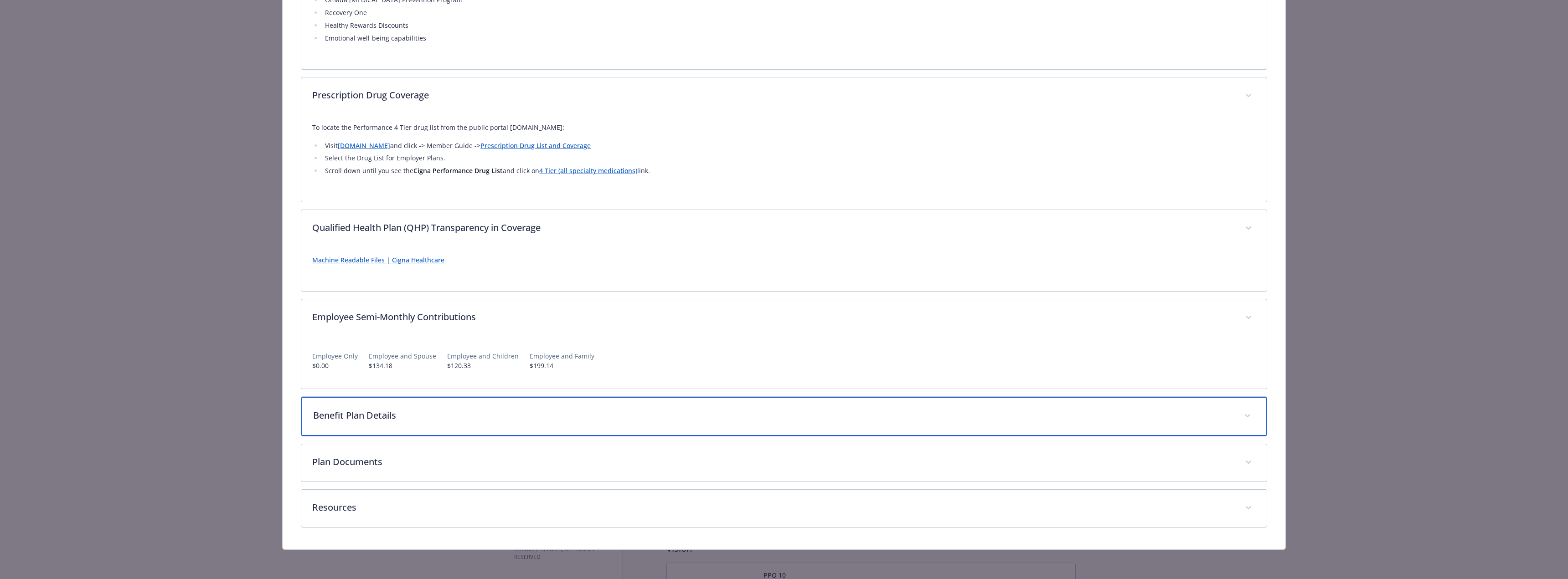
click at [359, 411] on p "Benefit Plan Details" at bounding box center [772, 415] width 920 height 13
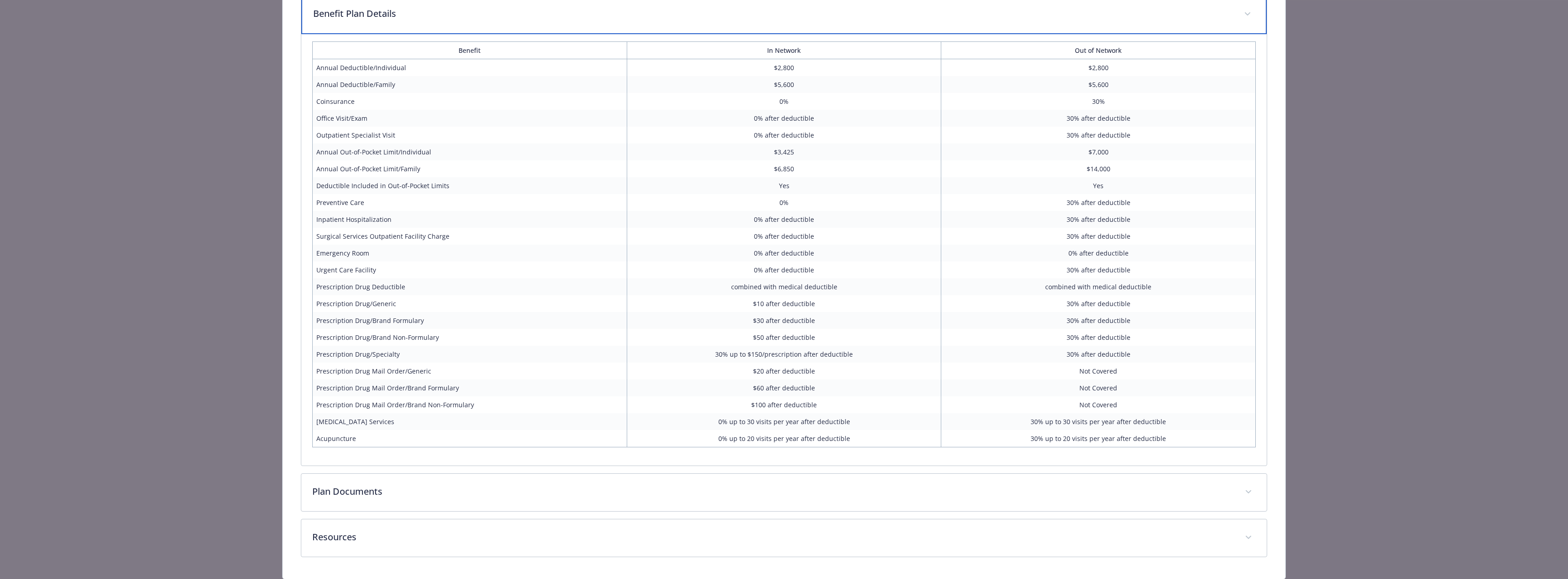
scroll to position [1764, 0]
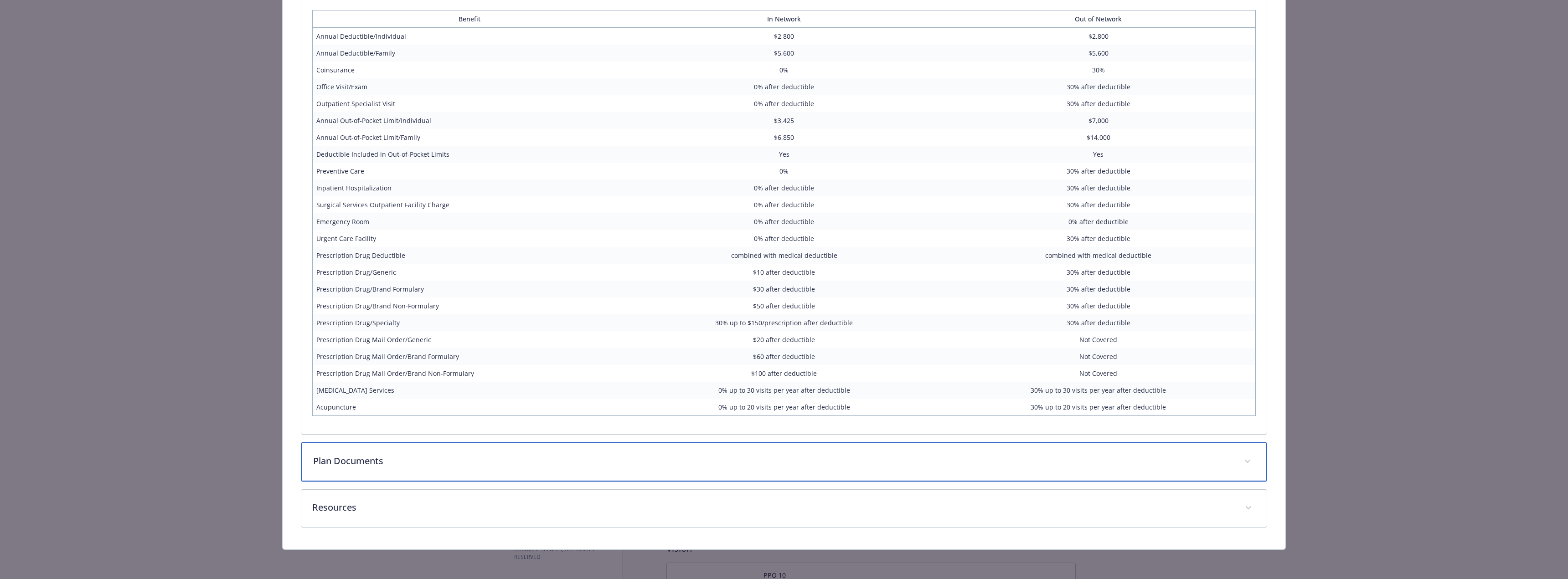
drag, startPoint x: 353, startPoint y: 460, endPoint x: 355, endPoint y: 471, distance: 11.2
click at [353, 462] on p "Plan Documents" at bounding box center [772, 461] width 920 height 13
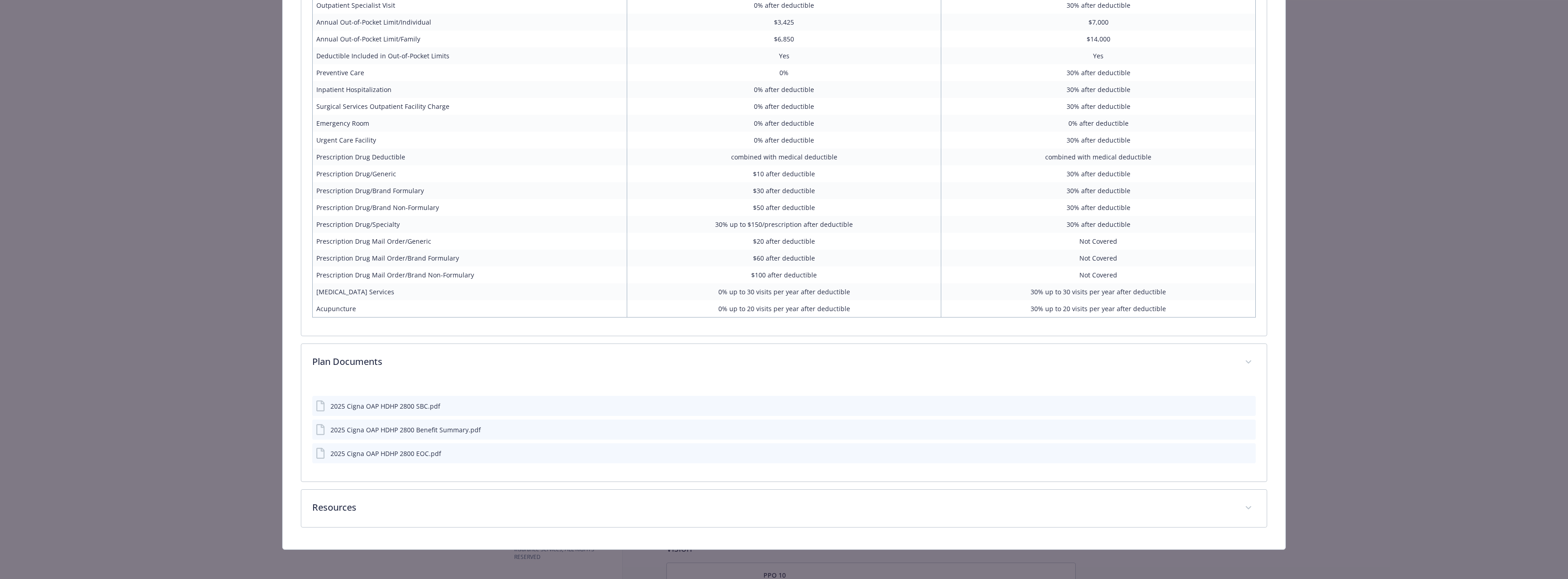
scroll to position [1863, 0]
click at [318, 403] on icon "details for plan Medical - OAP HDHP 2800 - HDHP PPO" at bounding box center [321, 406] width 11 height 11
click at [1228, 408] on icon "download file" at bounding box center [1232, 408] width 7 height 2
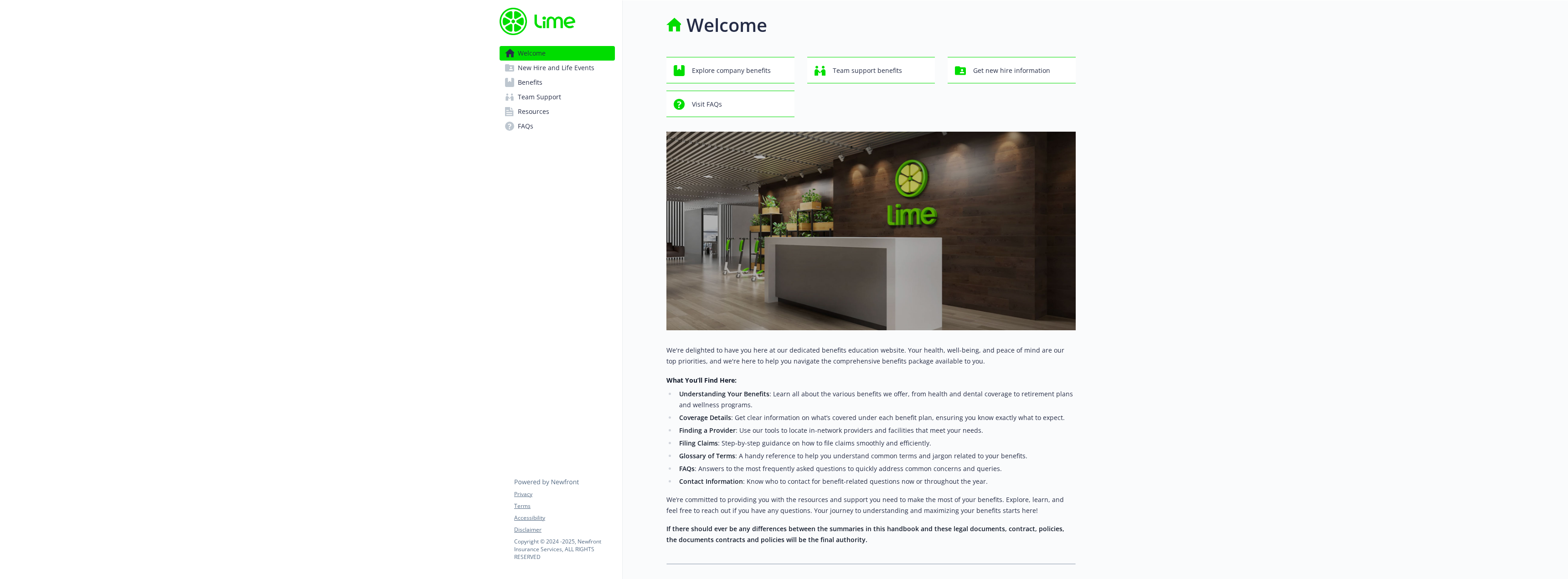
click at [558, 59] on link "Welcome" at bounding box center [557, 54] width 115 height 15
click at [545, 77] on link "Benefits" at bounding box center [557, 83] width 115 height 15
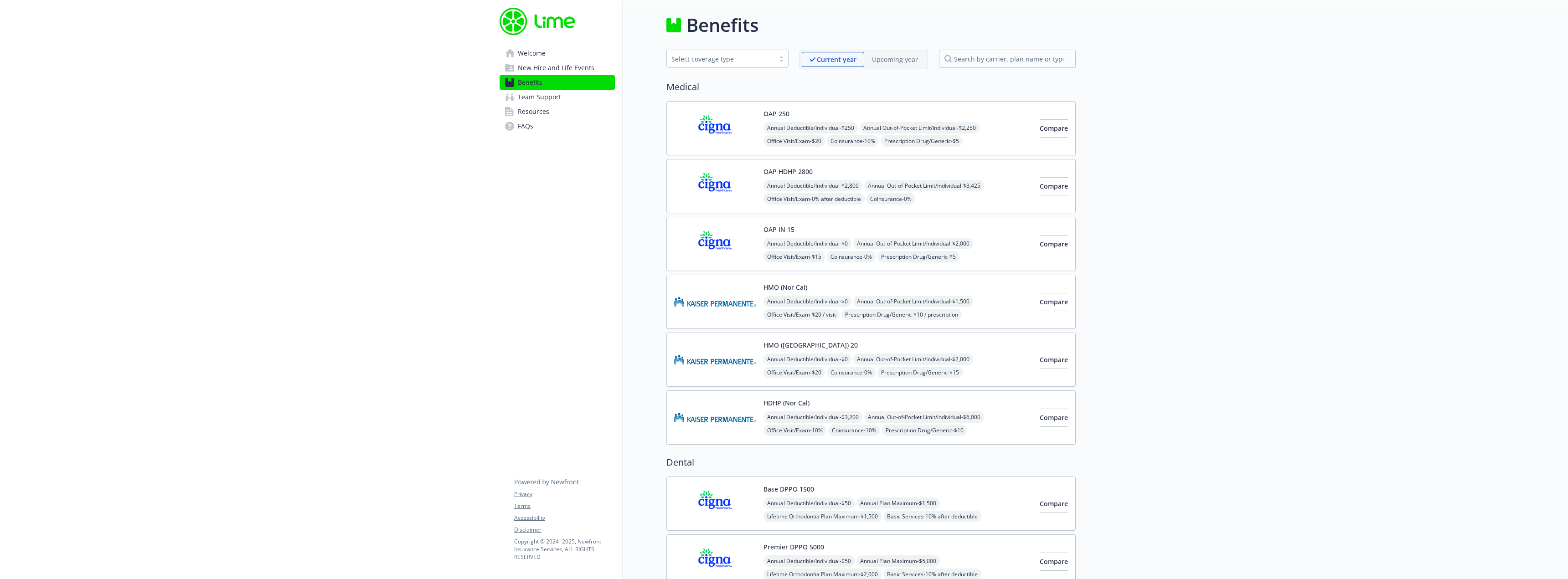
click at [721, 182] on img at bounding box center [715, 186] width 82 height 39
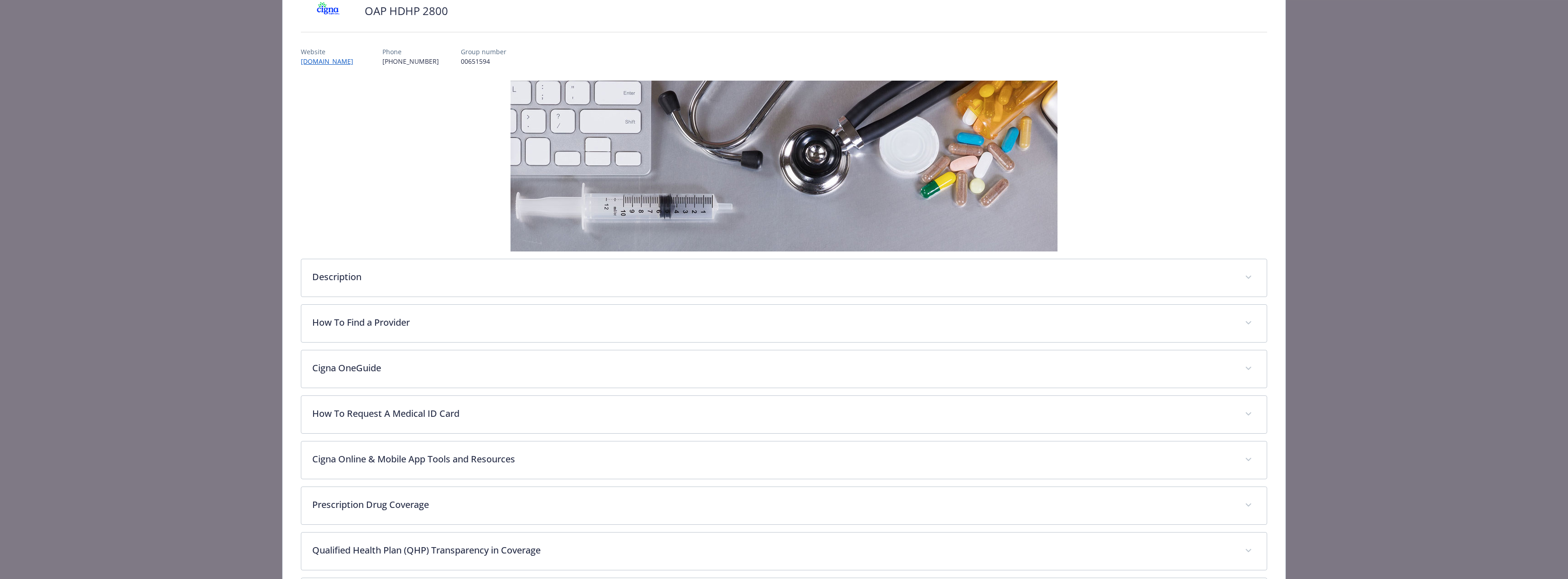
scroll to position [119, 0]
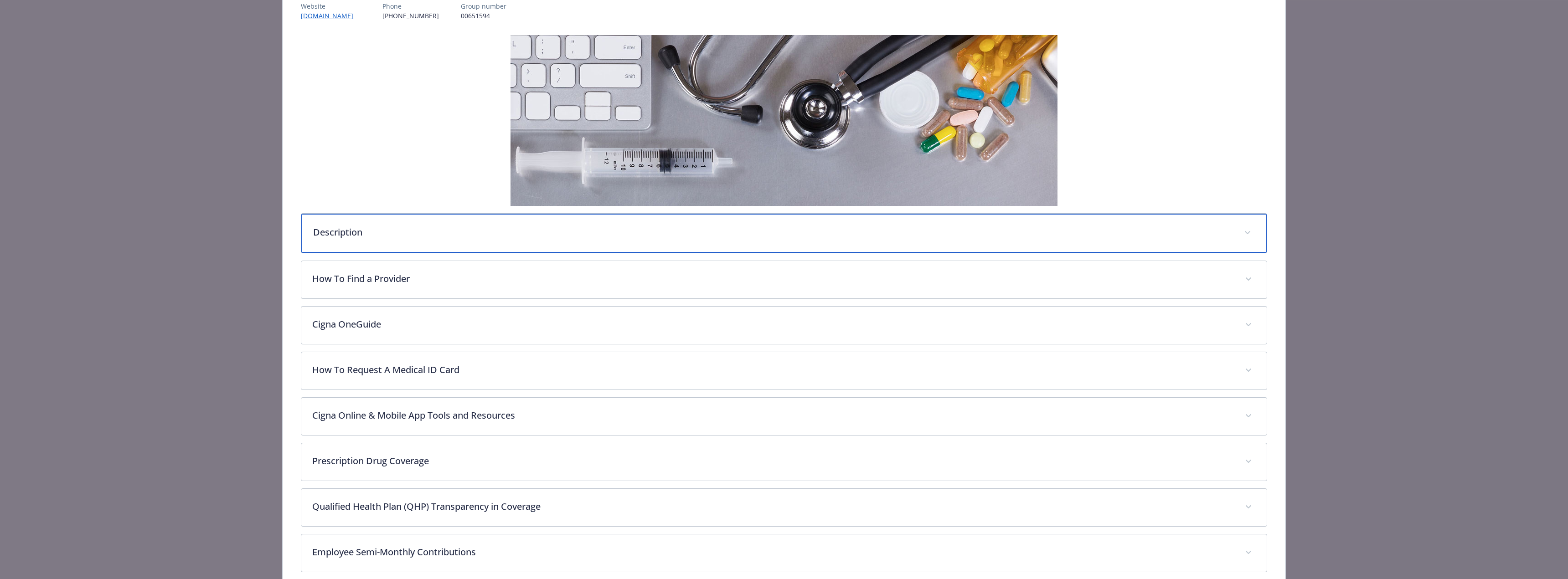
click at [448, 231] on p "Description" at bounding box center [772, 232] width 920 height 13
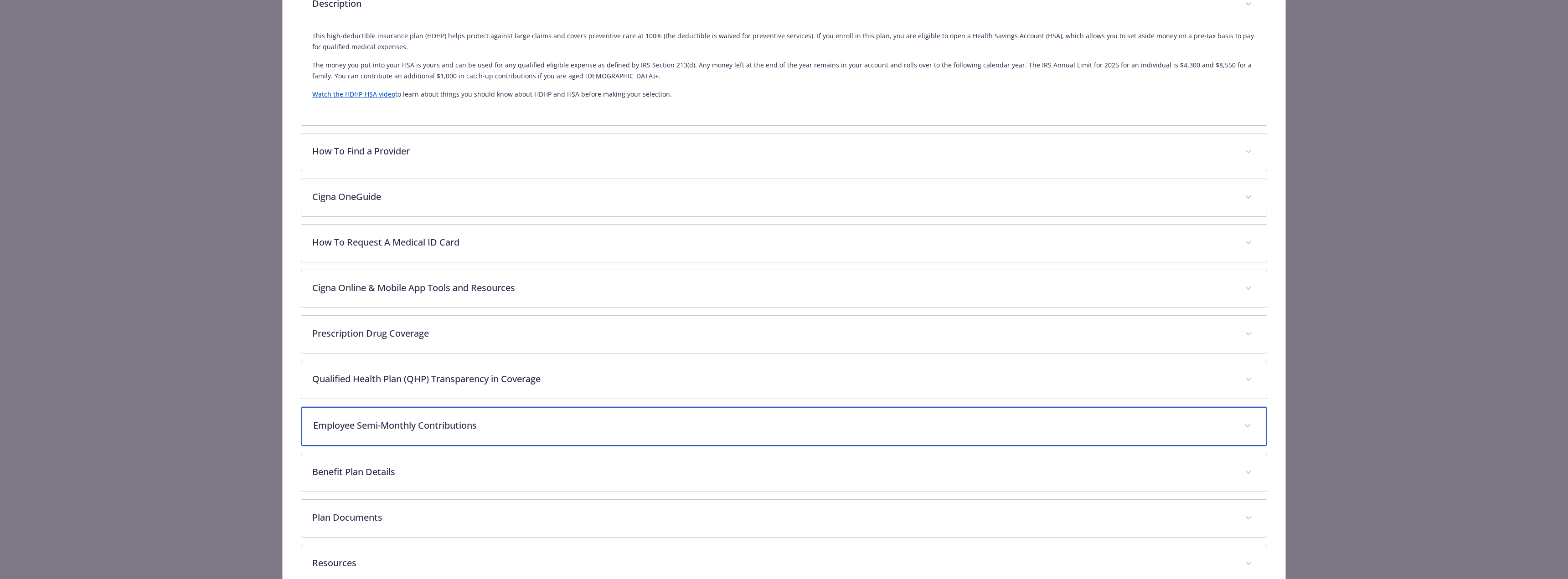
scroll to position [345, 0]
click at [455, 429] on p "Employee Semi-Monthly Contributions" at bounding box center [772, 426] width 920 height 13
click at [451, 420] on p "Employee Semi-Monthly Contributions" at bounding box center [772, 426] width 920 height 13
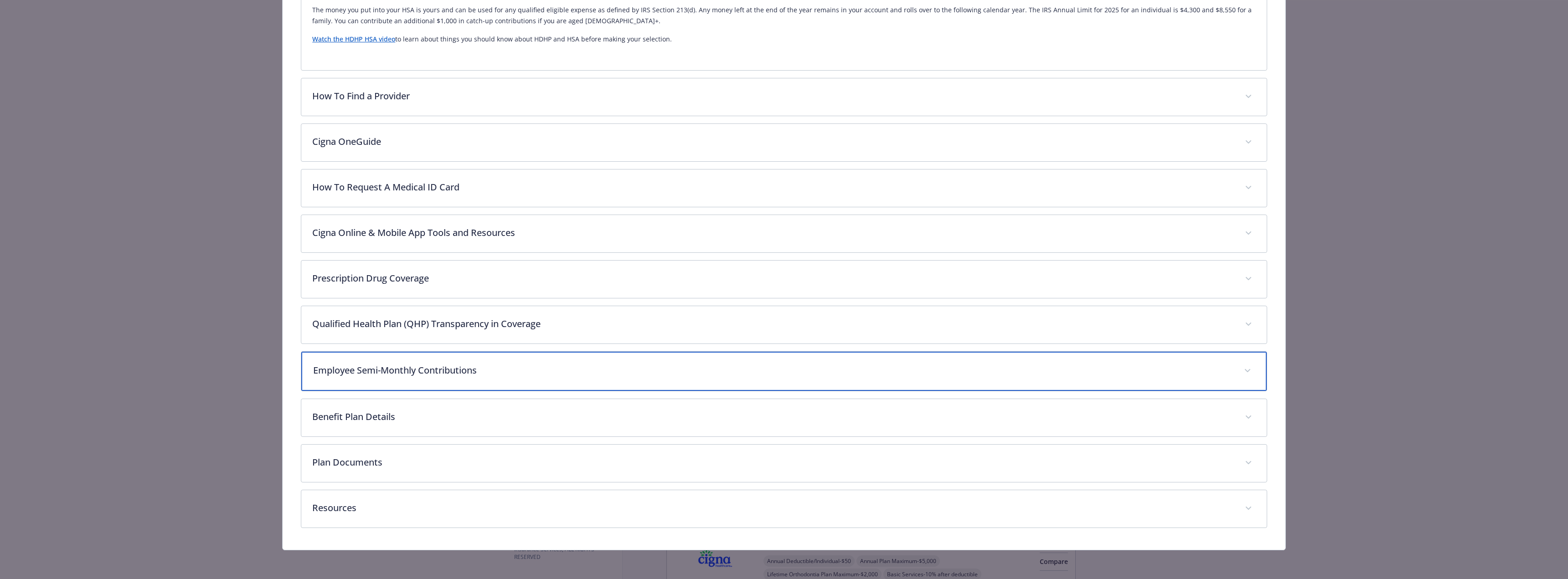
scroll to position [401, 0]
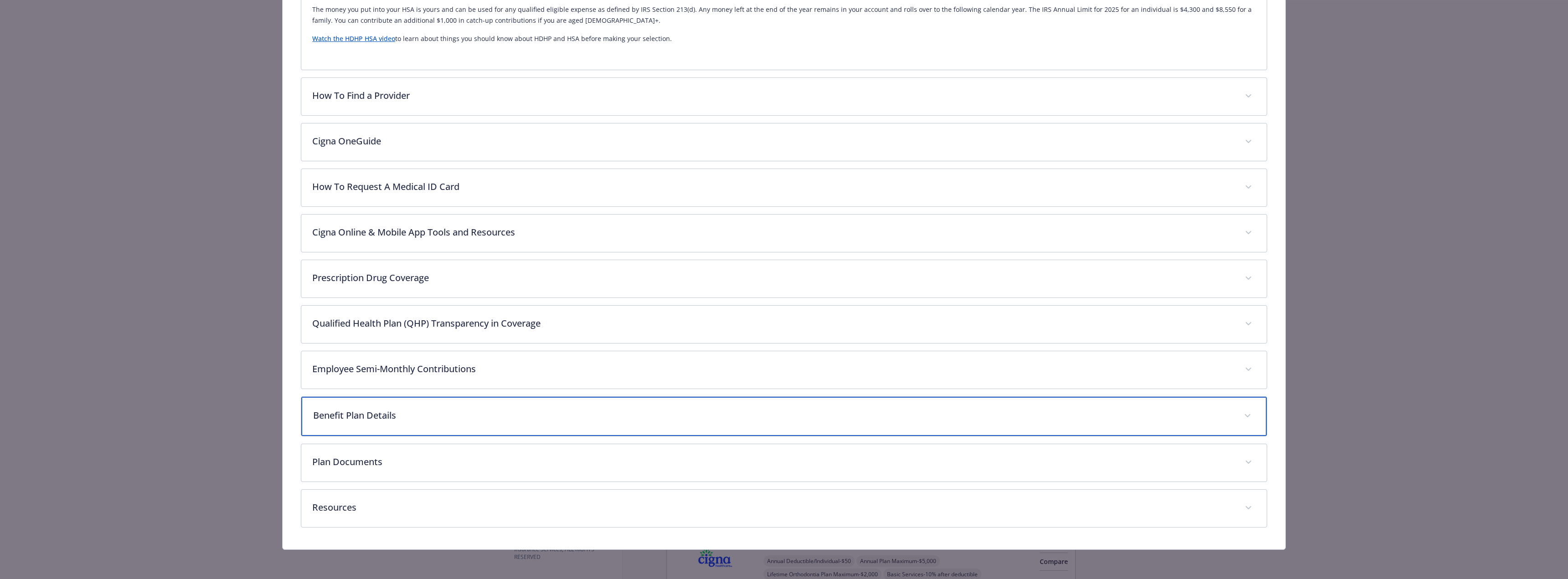
click at [449, 412] on p "Benefit Plan Details" at bounding box center [772, 415] width 920 height 13
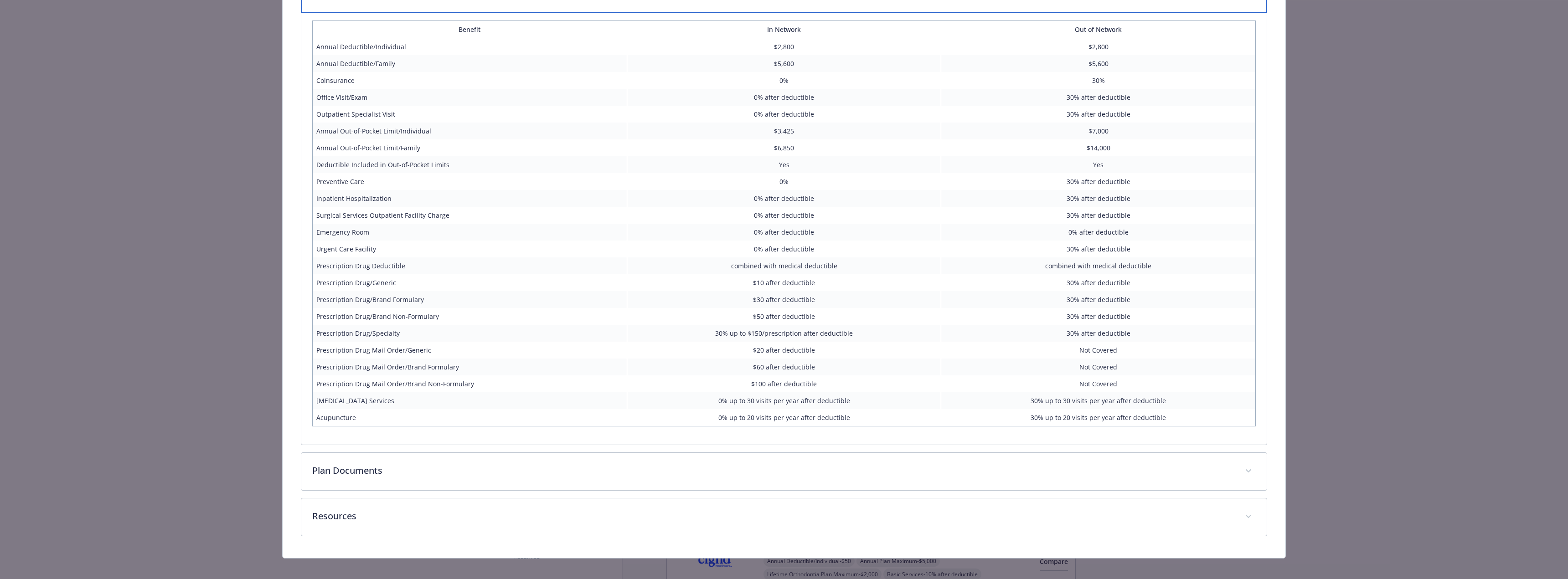
scroll to position [833, 0]
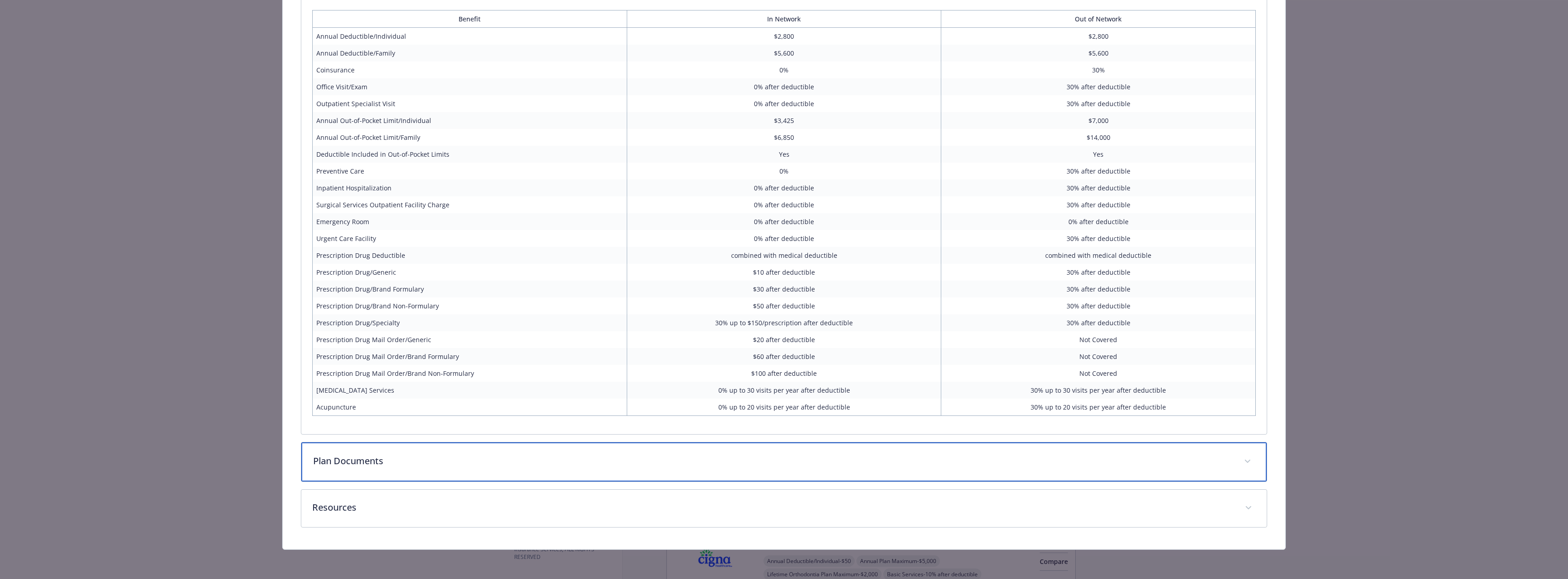
click at [407, 462] on p "Plan Documents" at bounding box center [772, 461] width 920 height 13
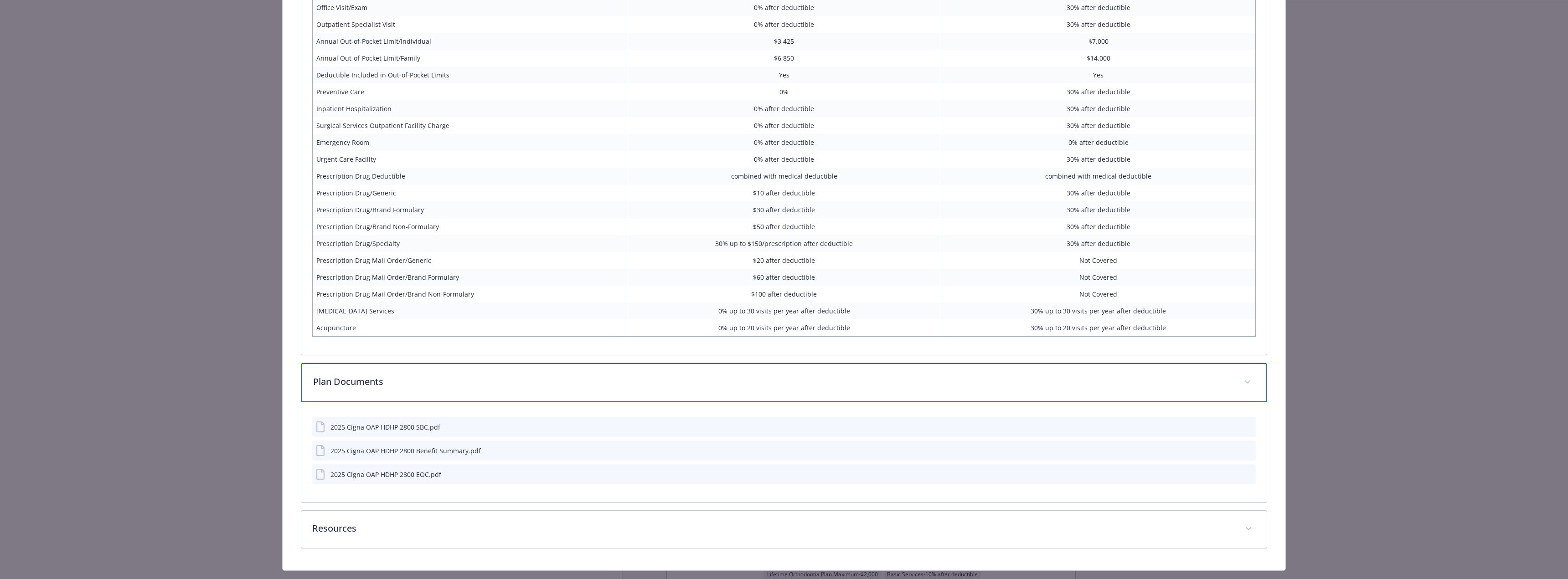
scroll to position [933, 0]
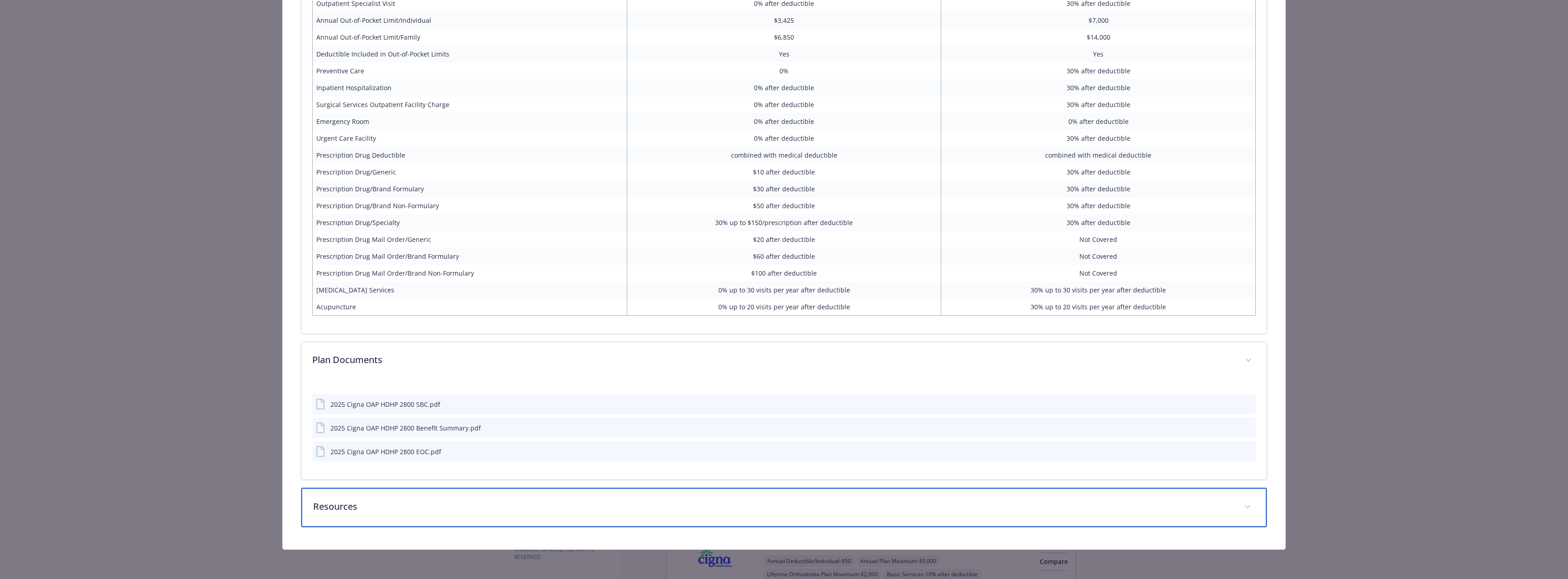
click at [388, 499] on div "Resources" at bounding box center [784, 507] width 965 height 39
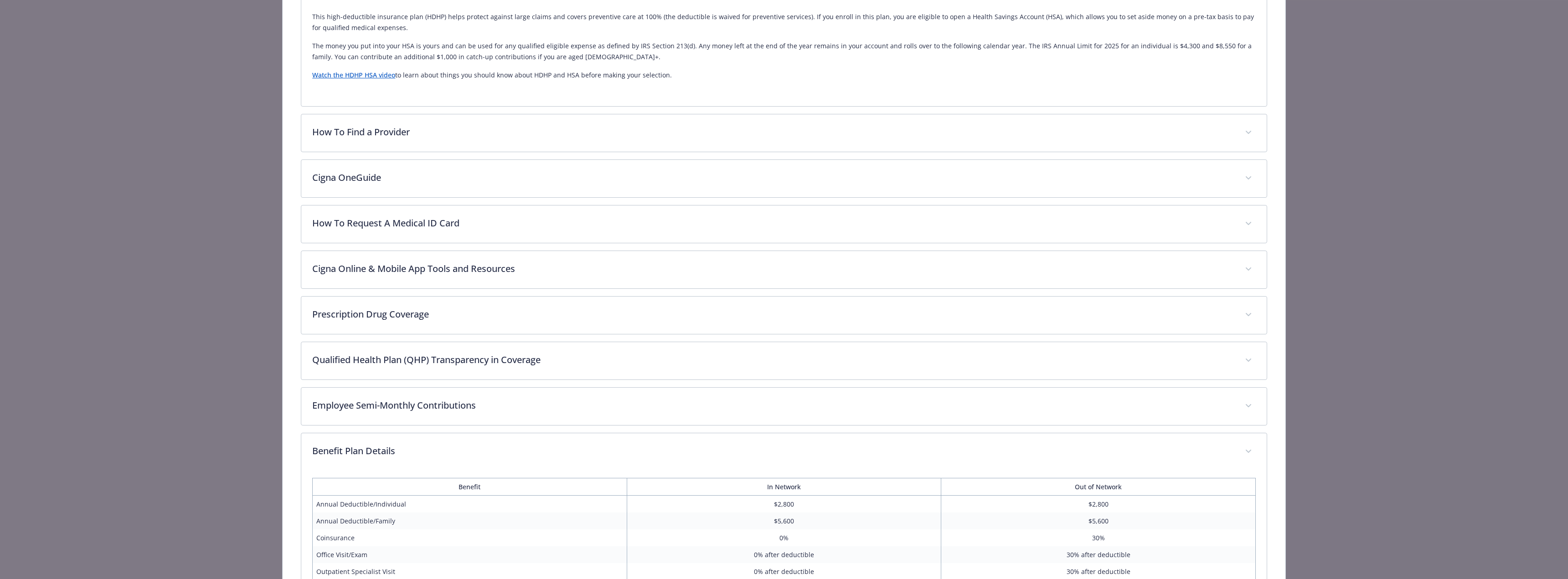
scroll to position [312, 0]
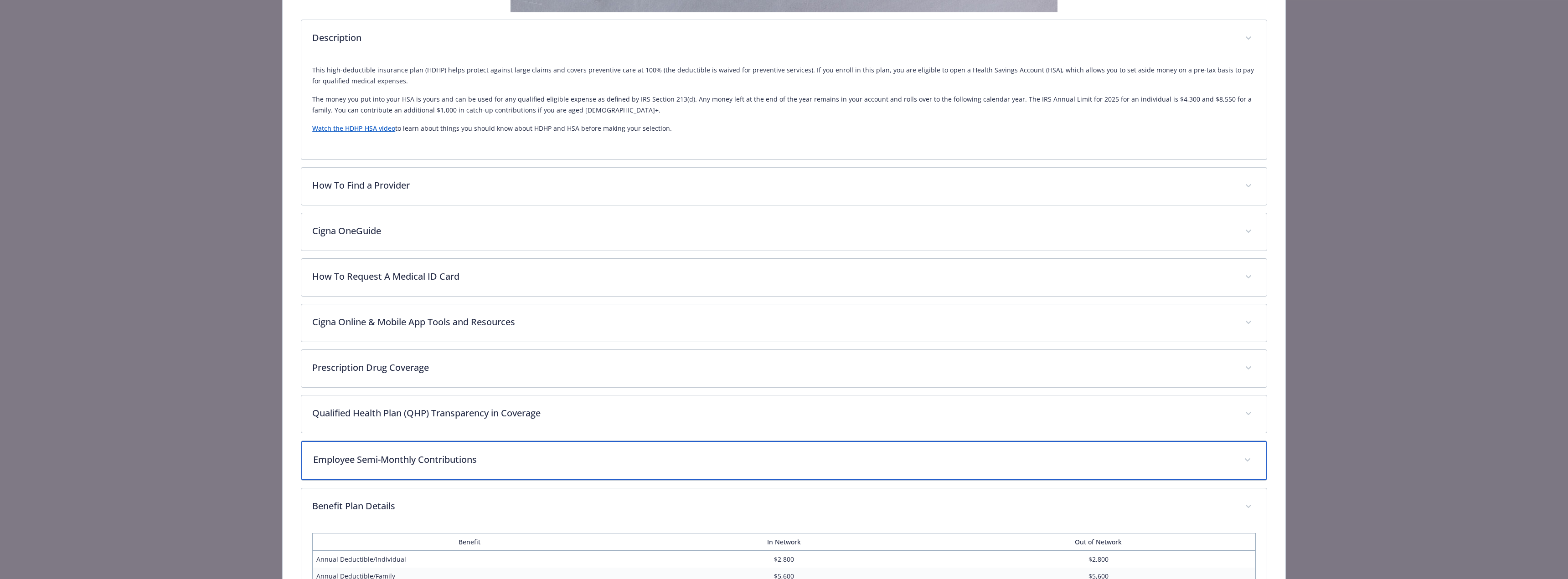
click at [388, 460] on p "Employee Semi-Monthly Contributions" at bounding box center [772, 459] width 920 height 13
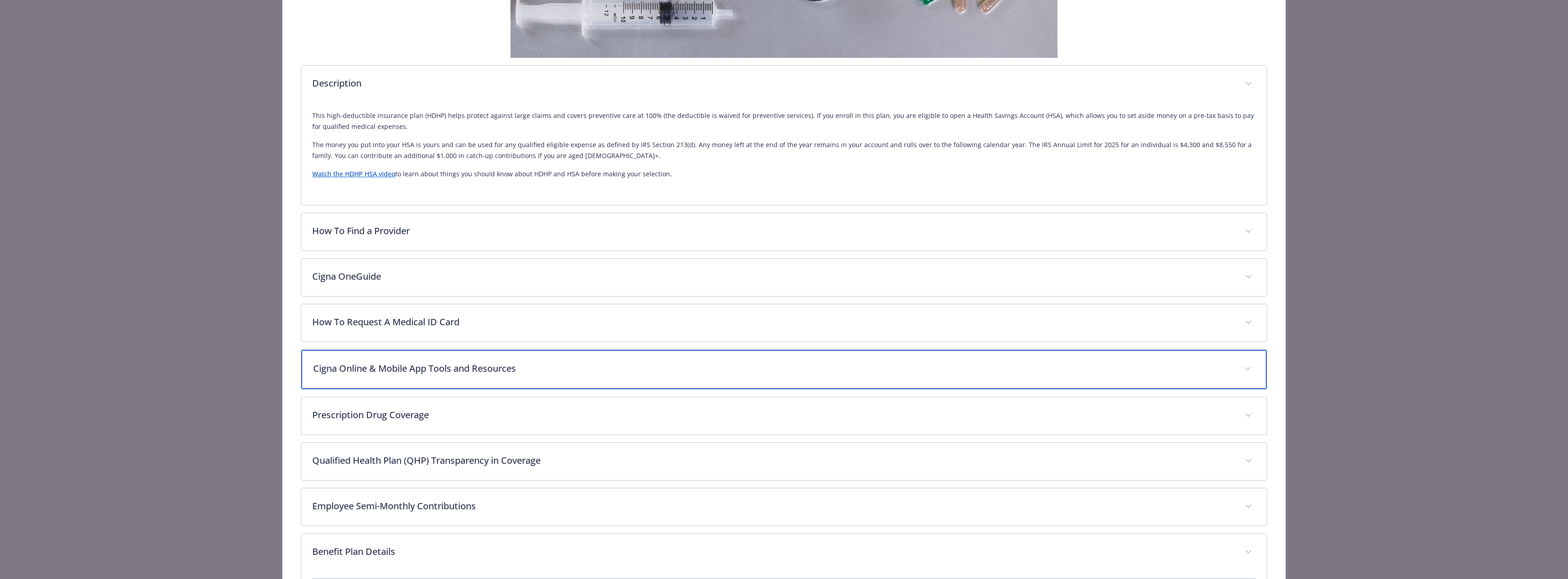
click at [394, 368] on p "Cigna Online & Mobile App Tools and Resources" at bounding box center [772, 369] width 920 height 13
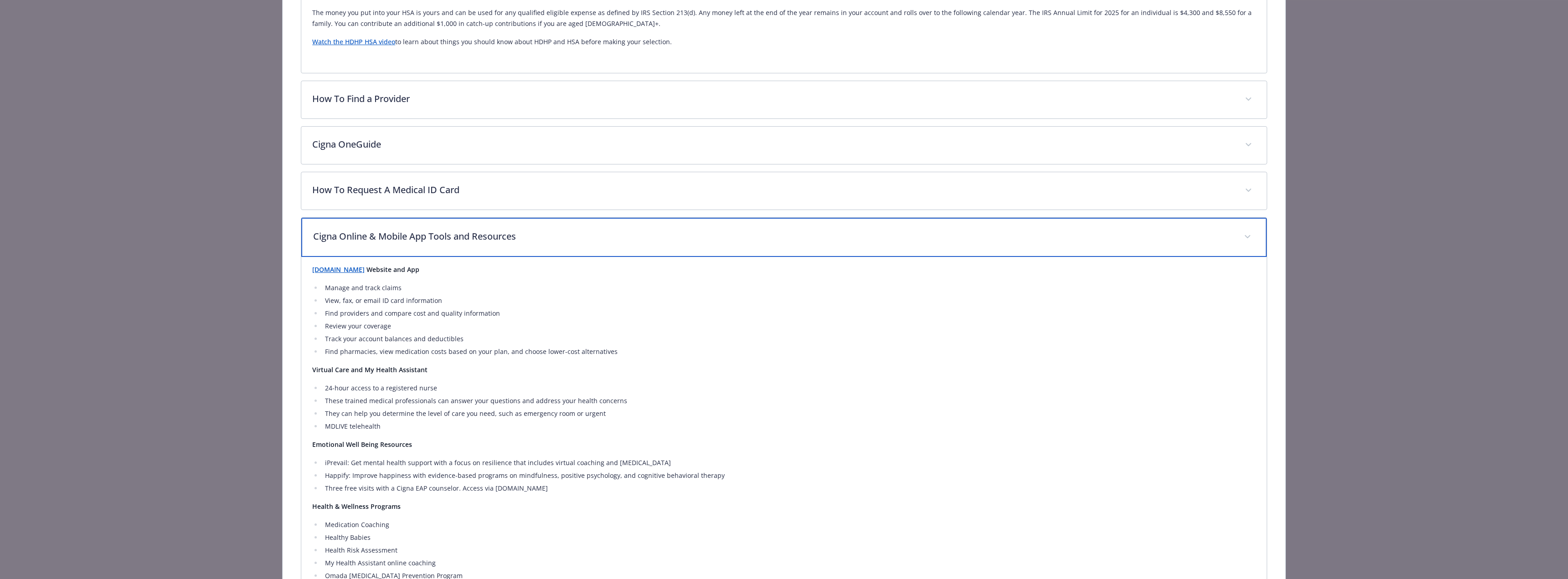
scroll to position [358, 0]
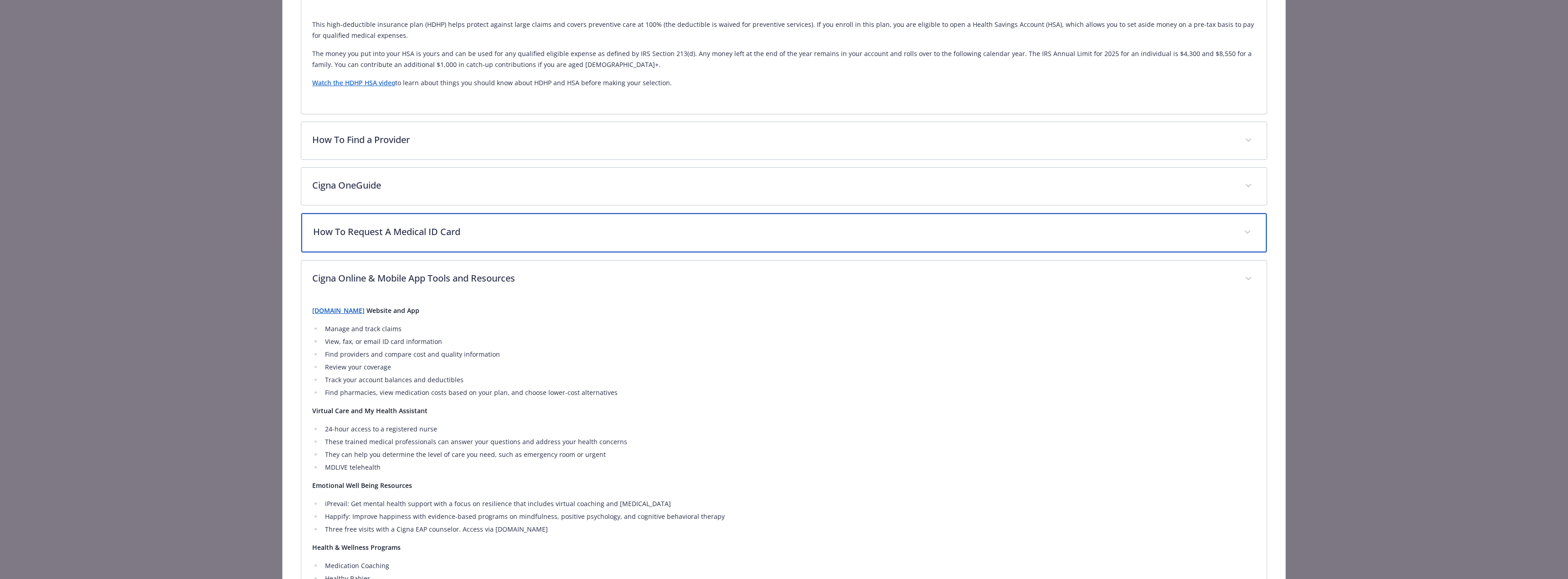
click at [468, 229] on p "How To Request A Medical ID Card" at bounding box center [772, 232] width 920 height 13
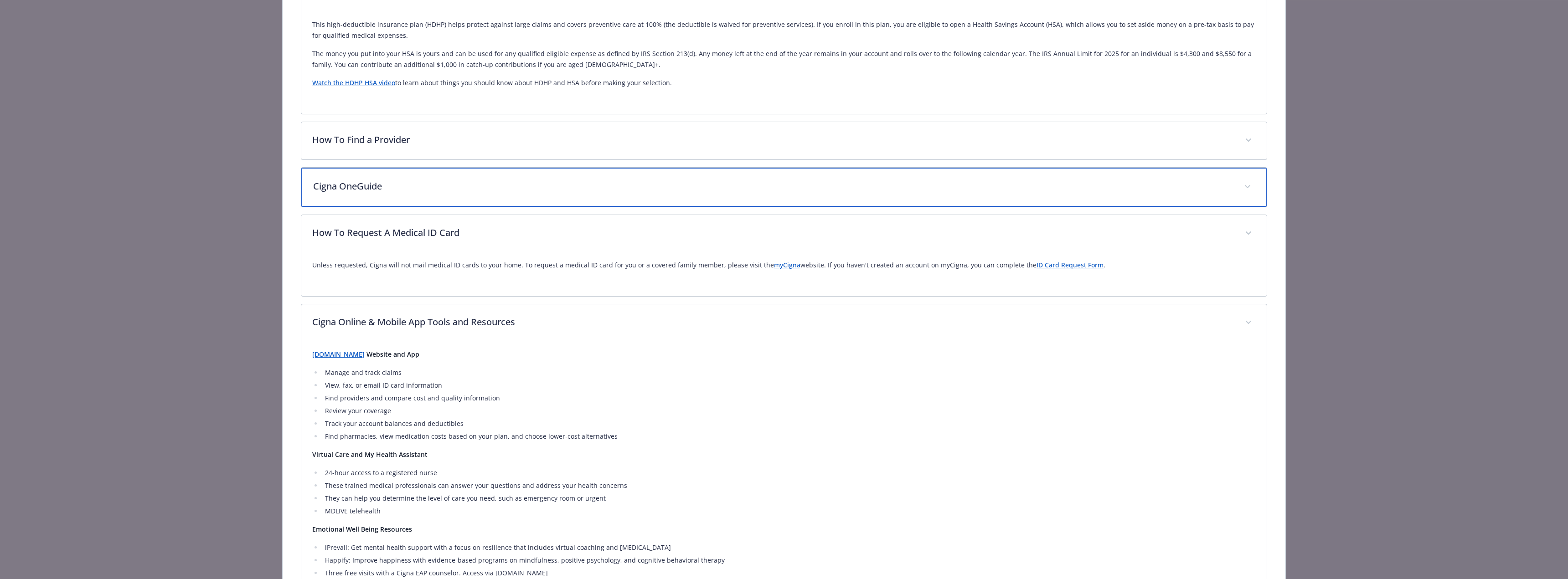
click at [464, 194] on div "Cigna OneGuide" at bounding box center [784, 187] width 965 height 39
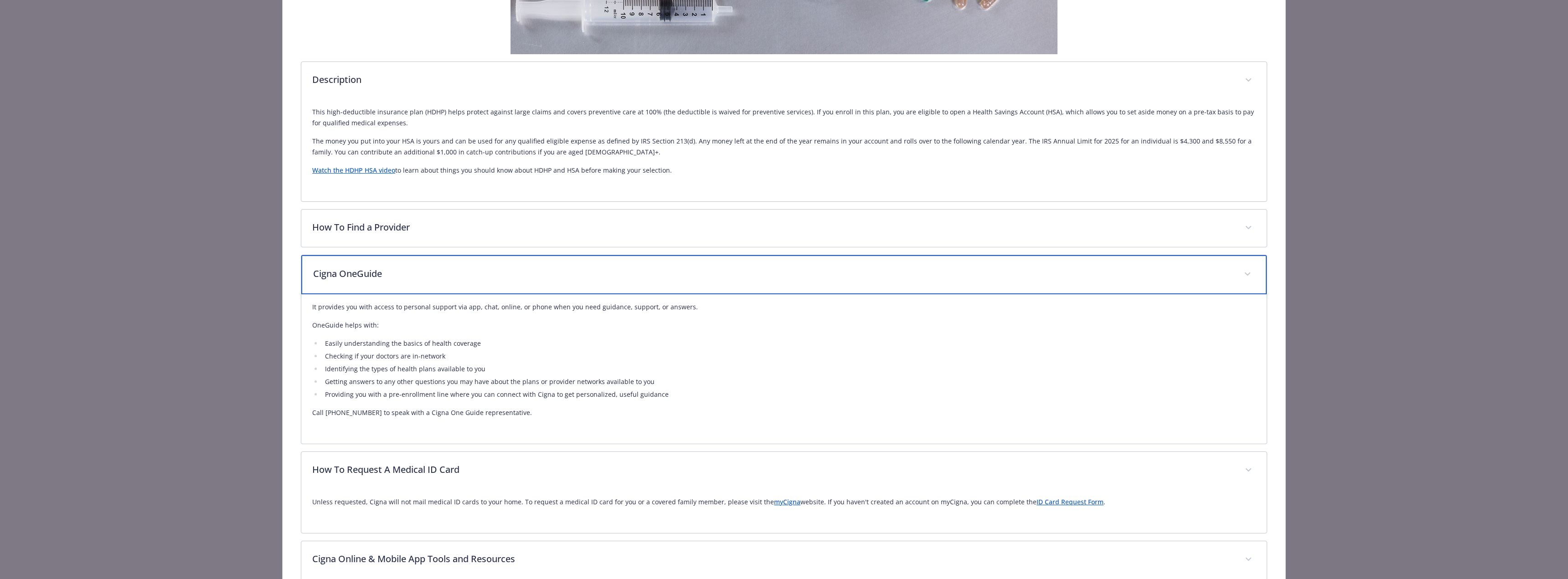
scroll to position [266, 0]
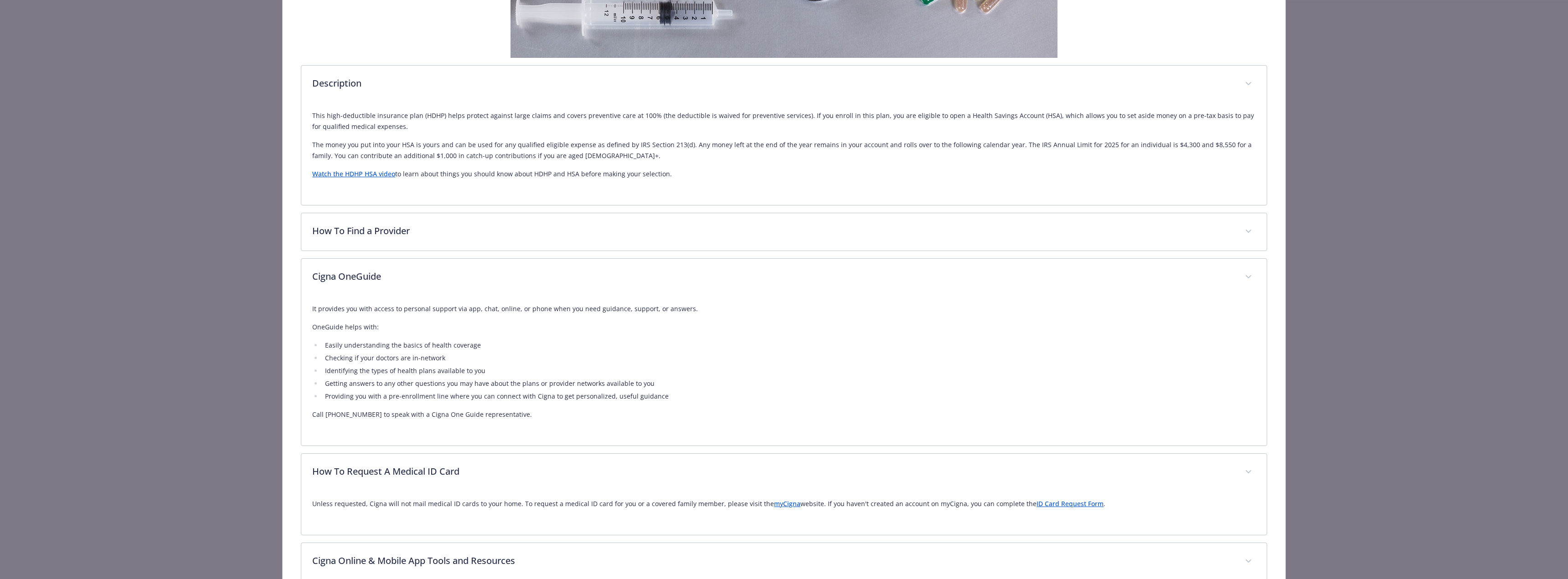
click at [353, 175] on link "Watch the HDHP HSA video" at bounding box center [354, 174] width 83 height 9
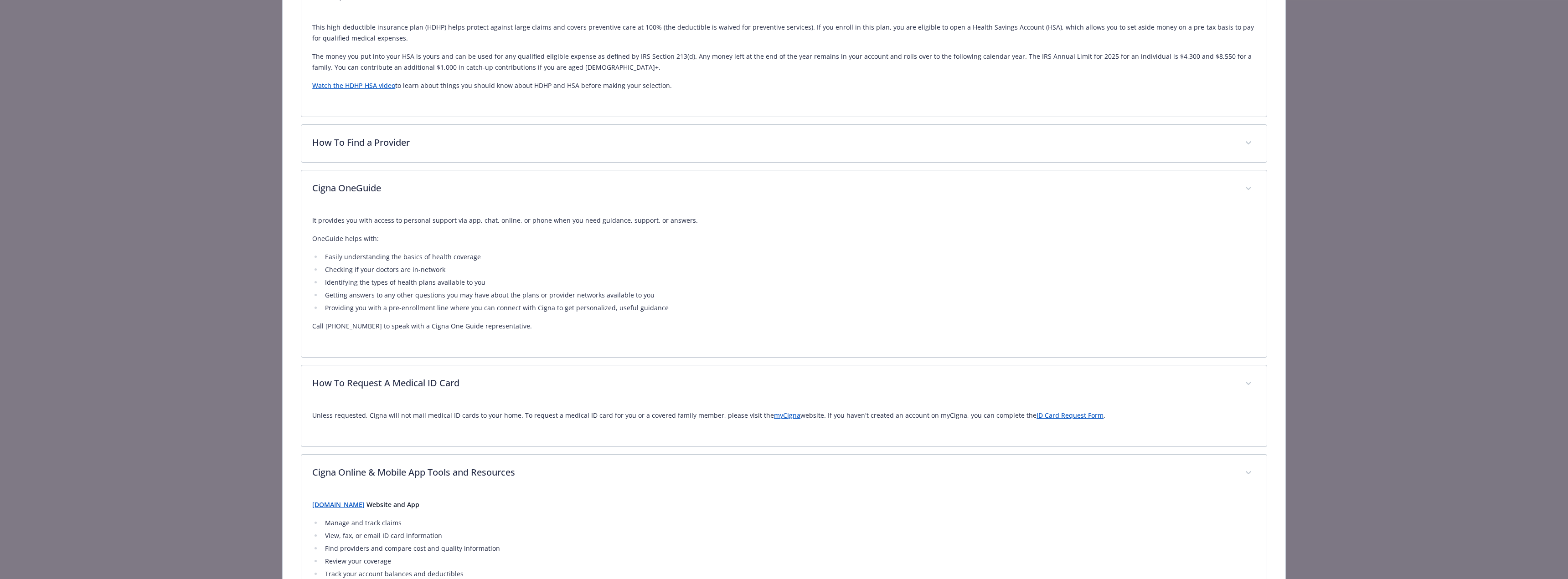
scroll to position [358, 0]
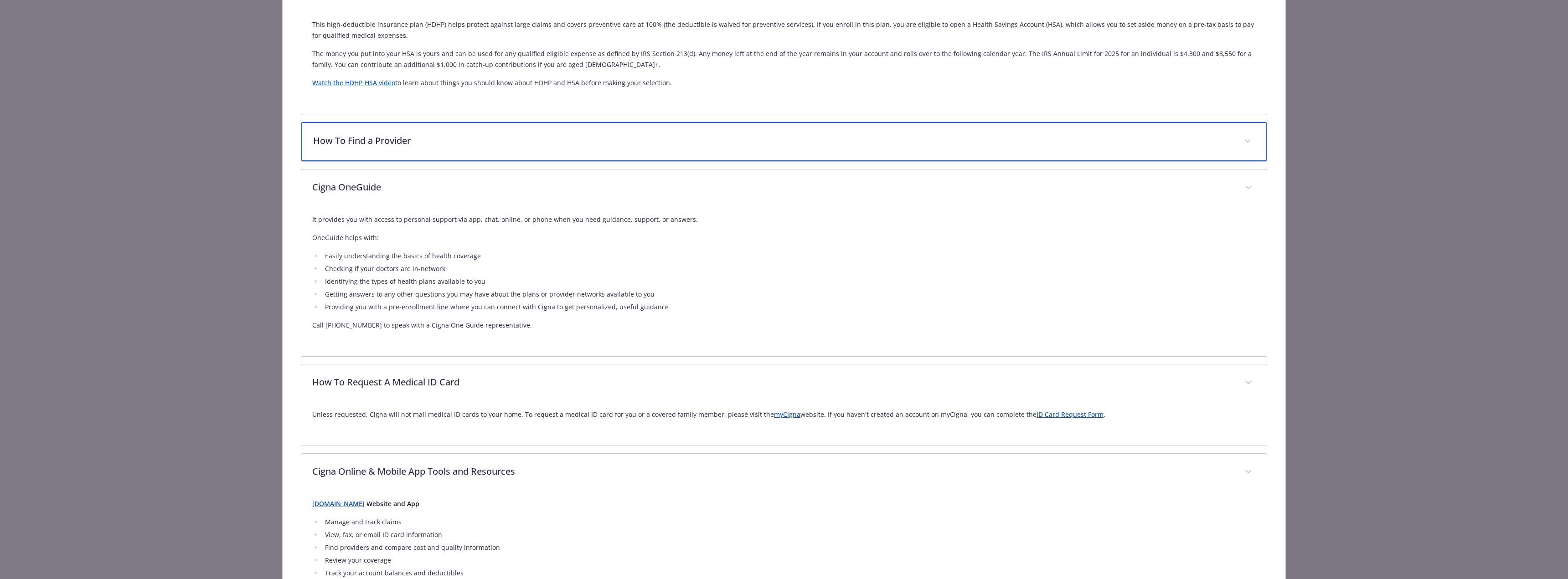
click at [480, 139] on p "How To Find a Provider" at bounding box center [772, 140] width 920 height 13
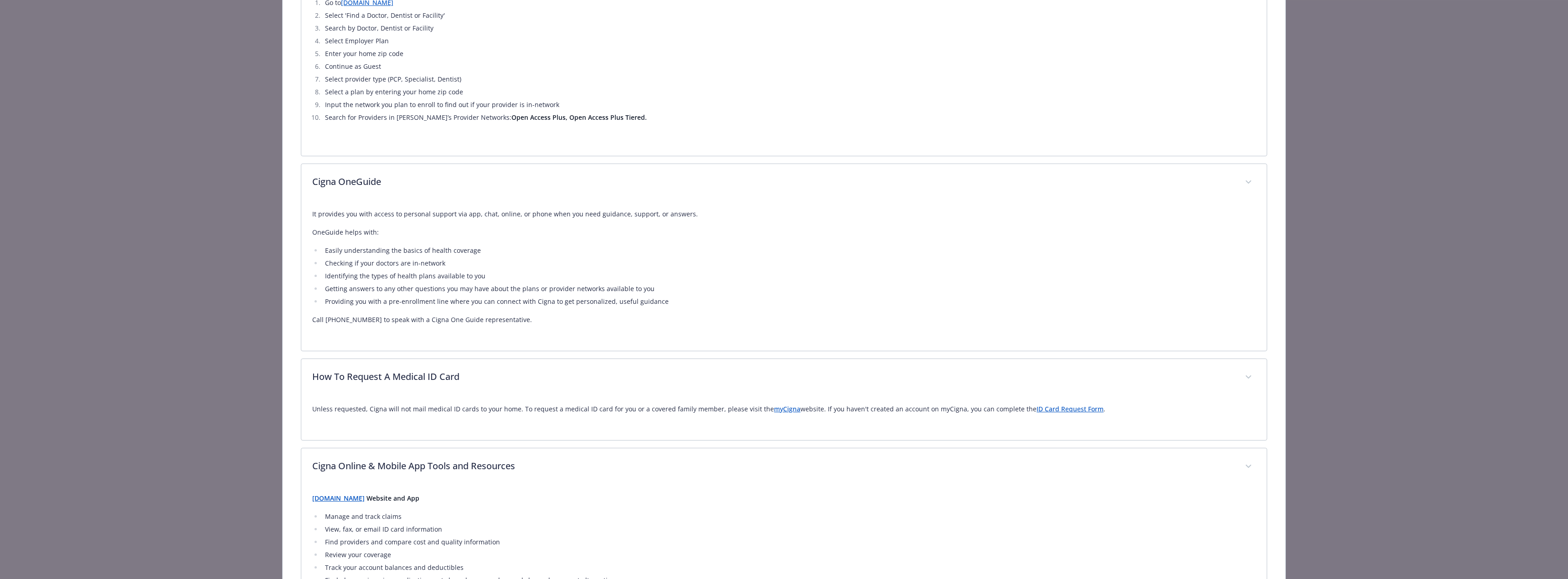
scroll to position [585, 0]
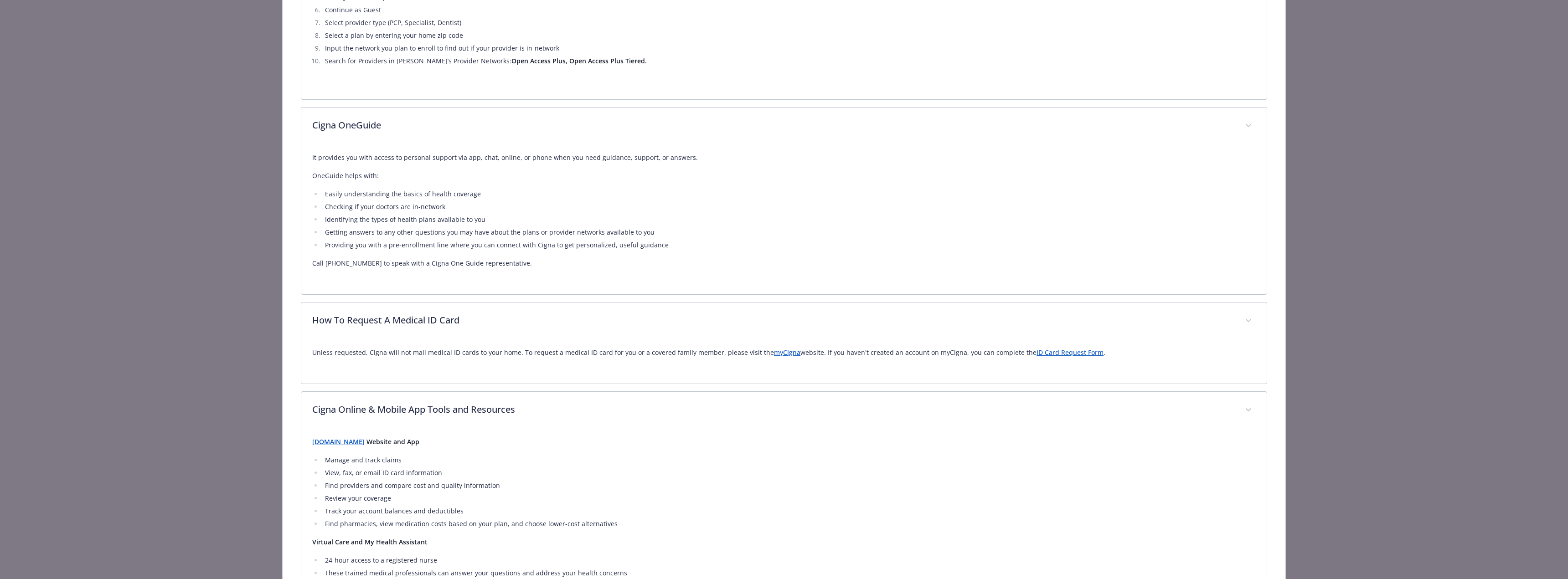
click at [340, 445] on strong "[DOMAIN_NAME]" at bounding box center [338, 442] width 52 height 9
